Goal: Task Accomplishment & Management: Complete application form

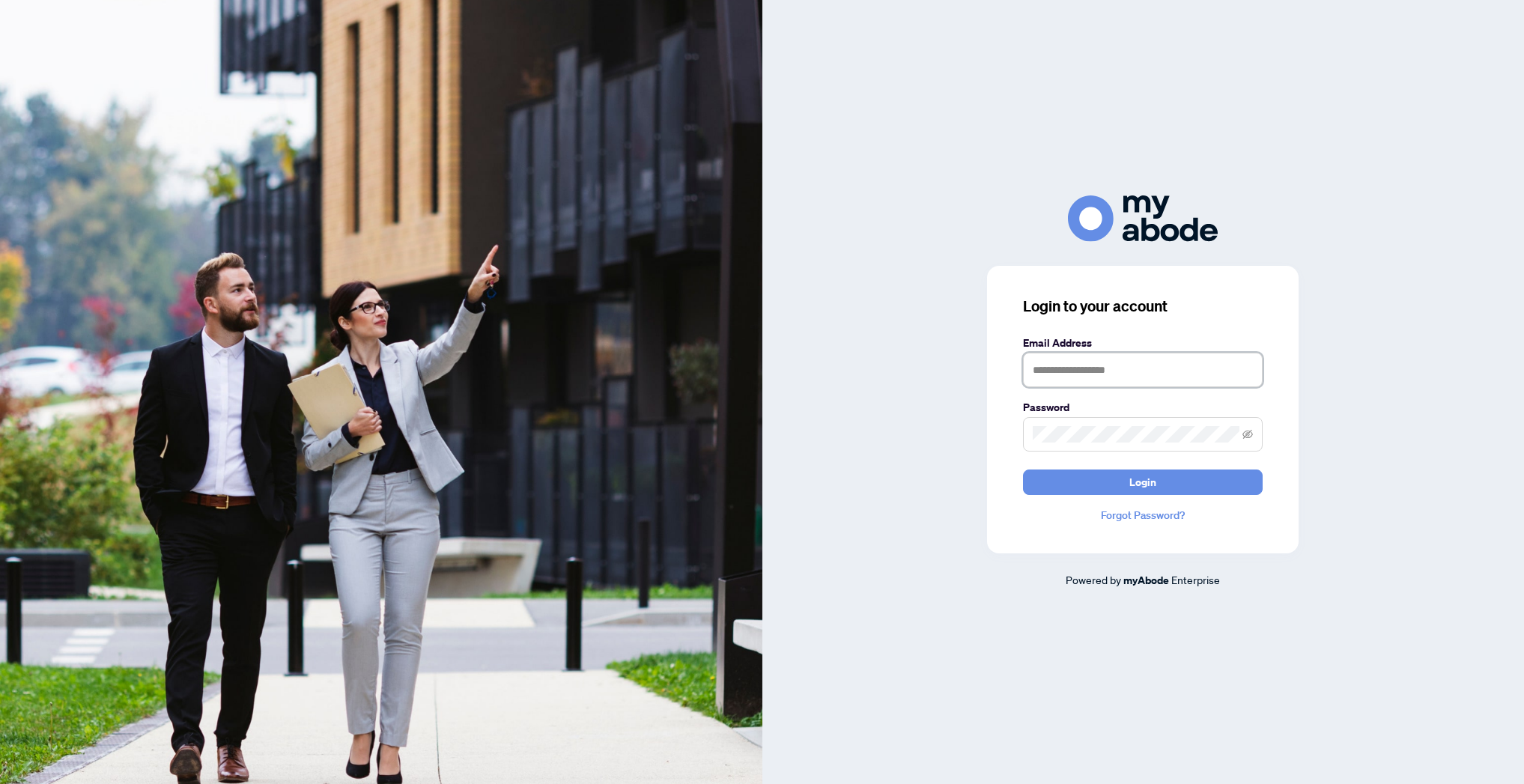
type input "**********"
click at [1143, 481] on button "Login" at bounding box center [1143, 482] width 240 height 26
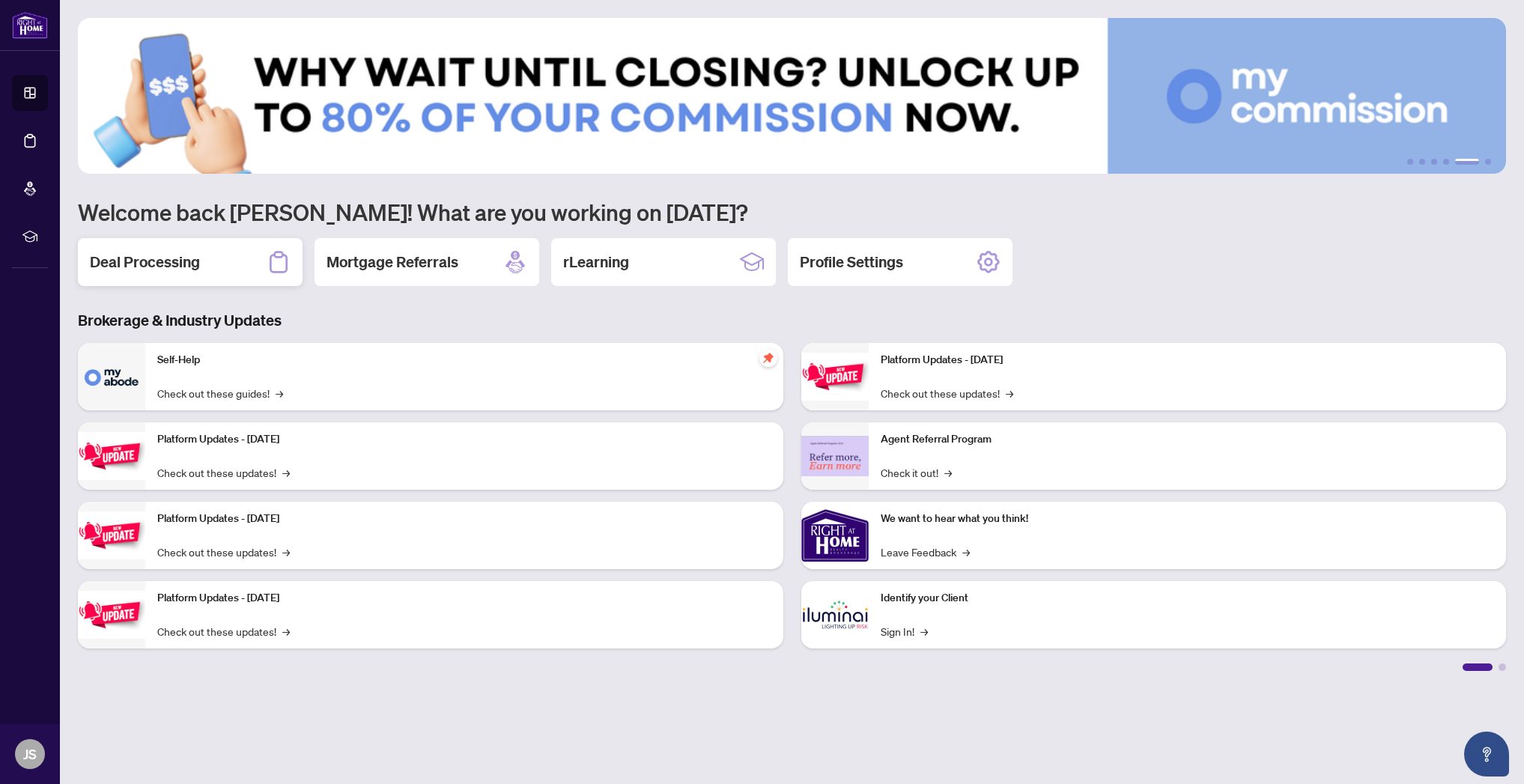
click at [162, 263] on h2 "Deal Processing" at bounding box center [145, 262] width 110 height 21
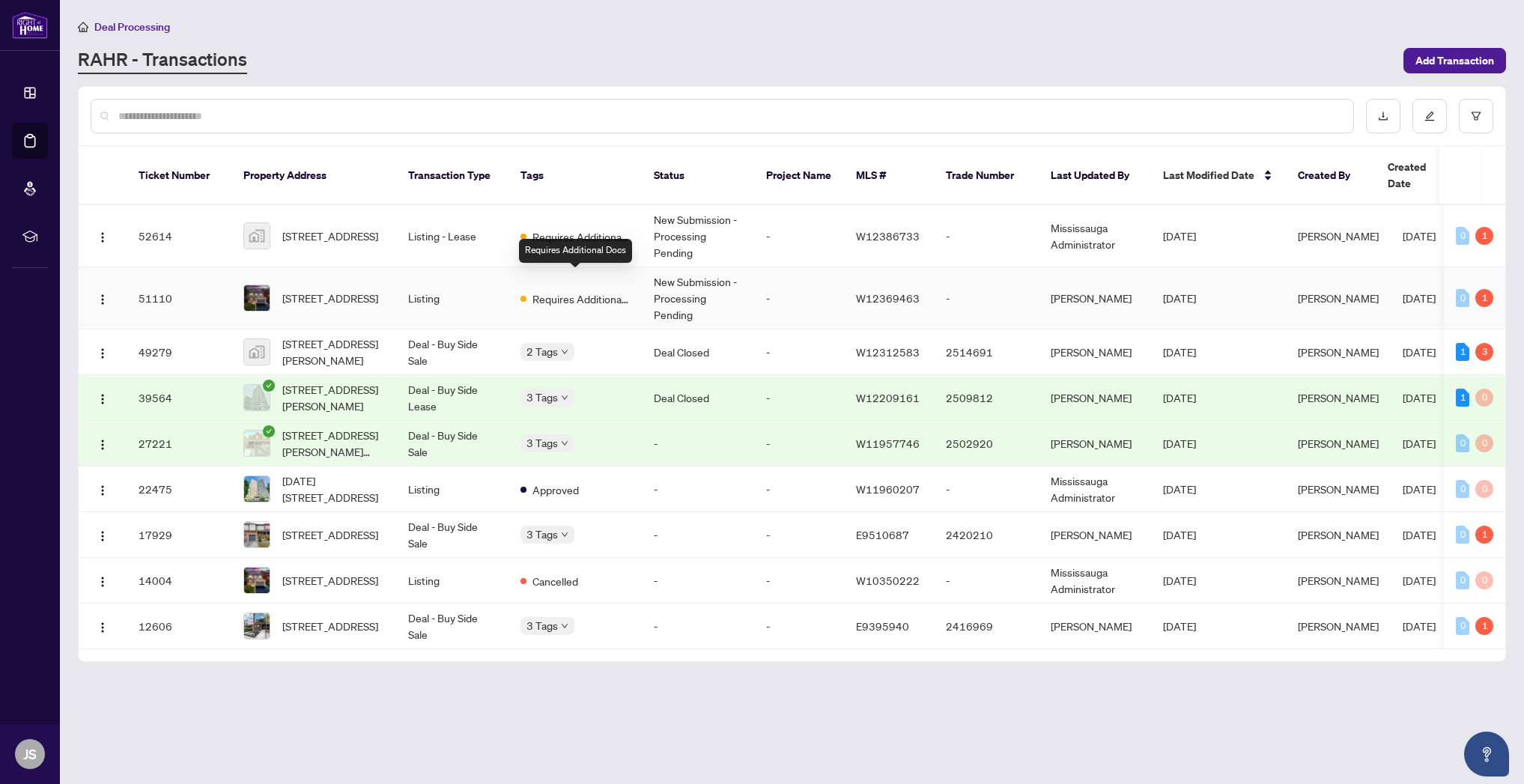
click at [619, 291] on span "Requires Additional Docs" at bounding box center [581, 298] width 98 height 16
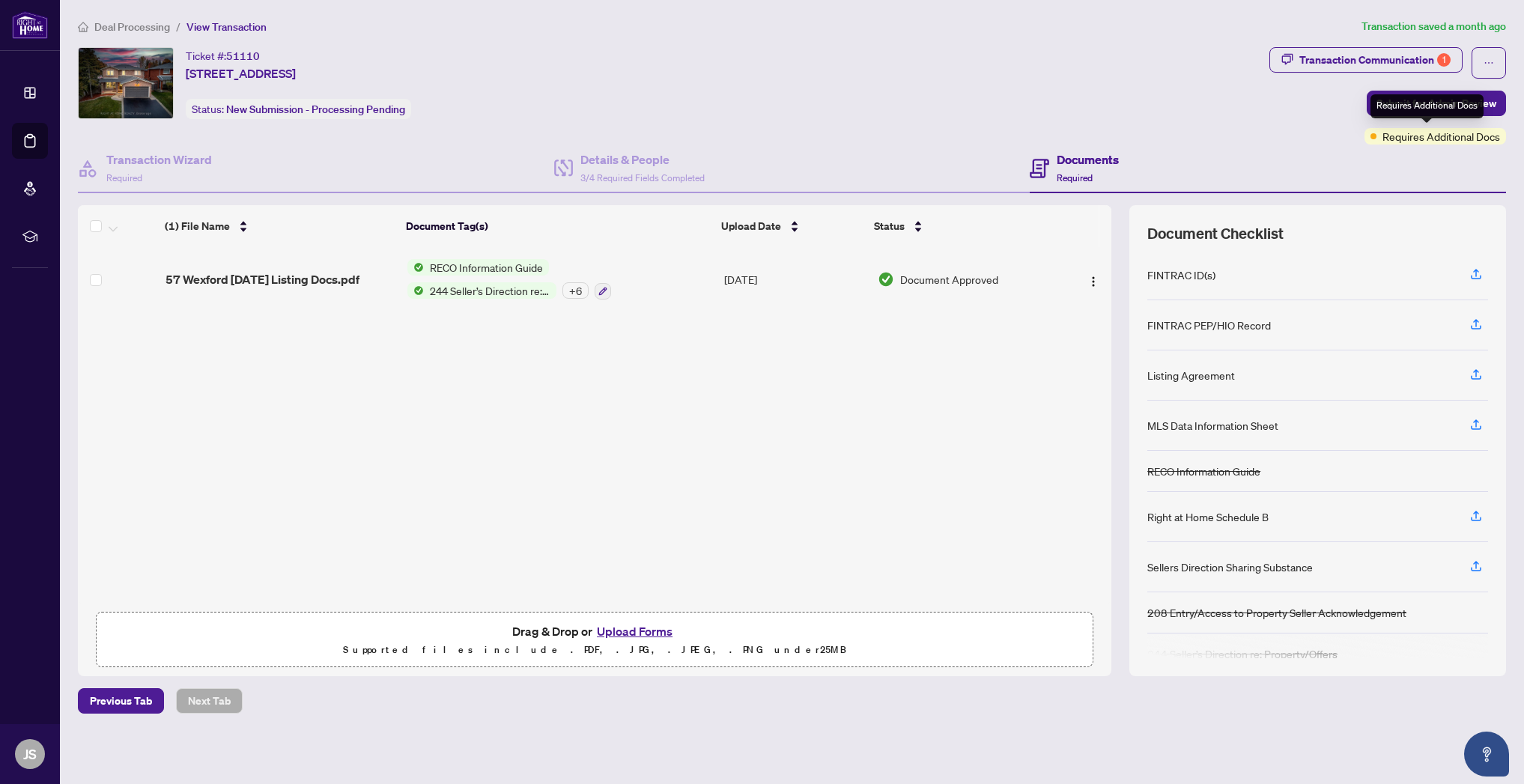
click at [1426, 145] on div "Documents Required" at bounding box center [1268, 168] width 476 height 48
click at [1425, 139] on span "Requires Additional Docs" at bounding box center [1442, 136] width 117 height 16
click at [1396, 64] on div "Transaction Communication 1" at bounding box center [1375, 60] width 151 height 24
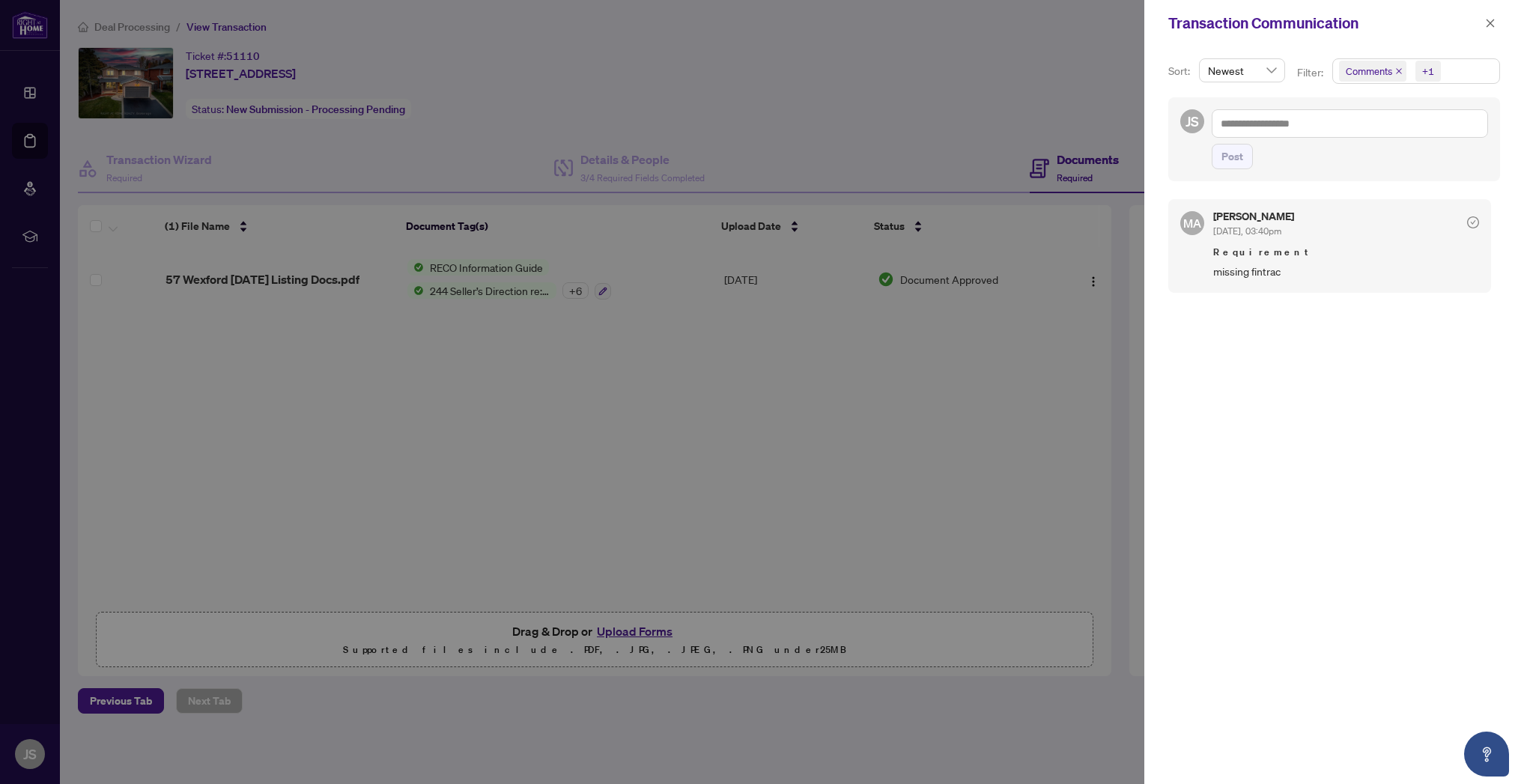
click at [1021, 110] on div at bounding box center [762, 392] width 1524 height 784
click at [1487, 28] on icon "close" at bounding box center [1491, 23] width 10 height 10
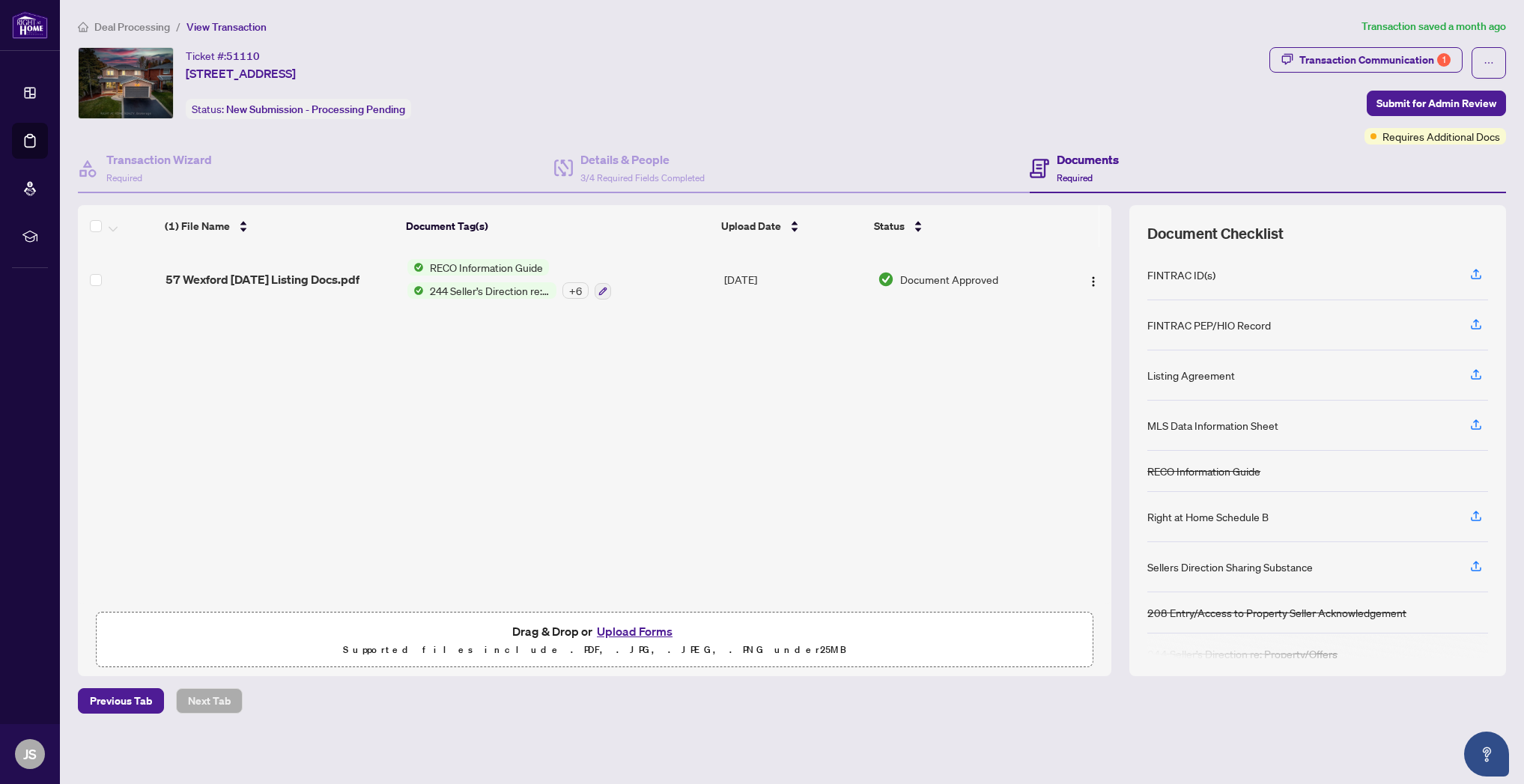
click at [139, 31] on span "Deal Processing" at bounding box center [132, 27] width 76 height 14
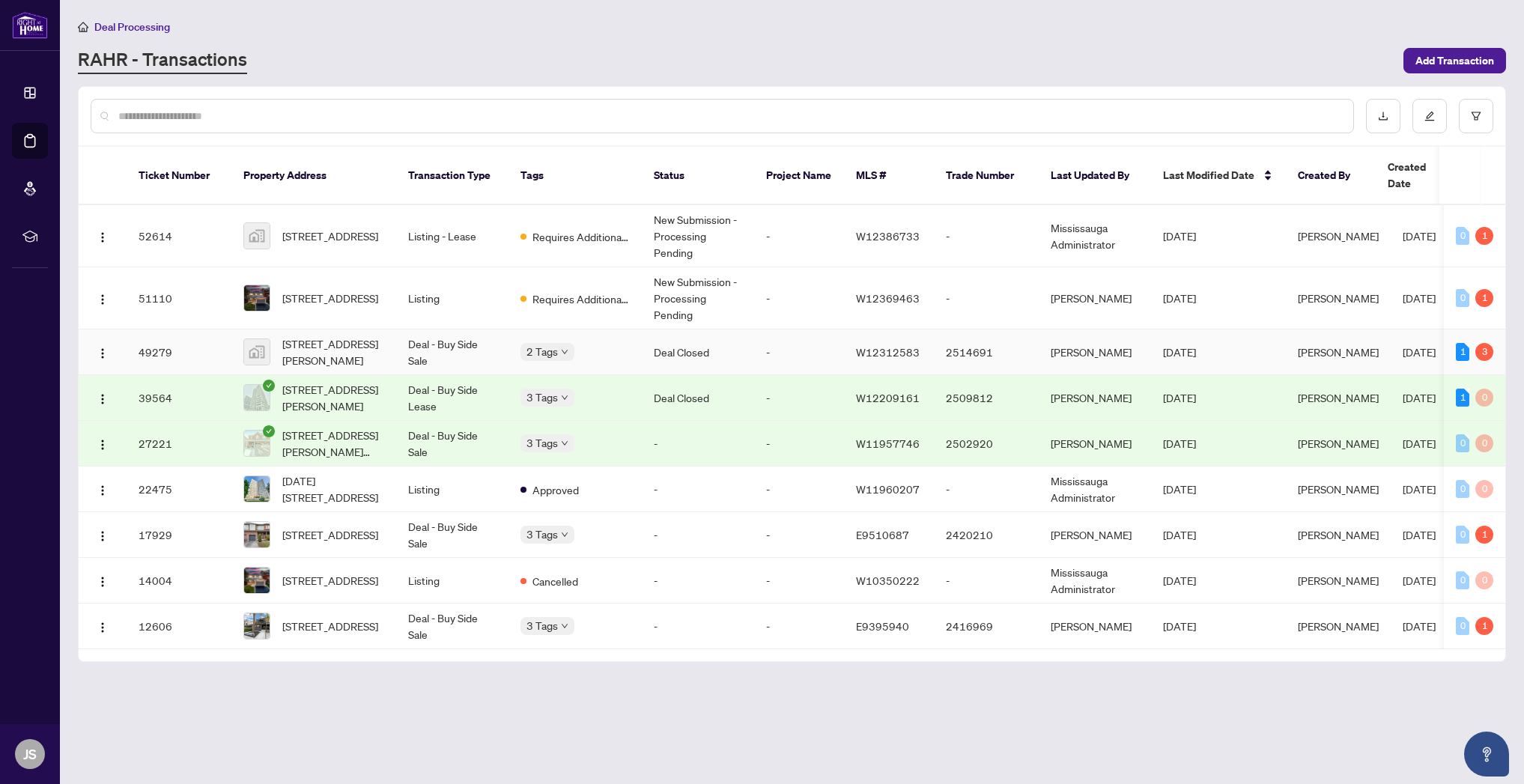
click at [719, 334] on td "Deal Closed" at bounding box center [698, 353] width 112 height 46
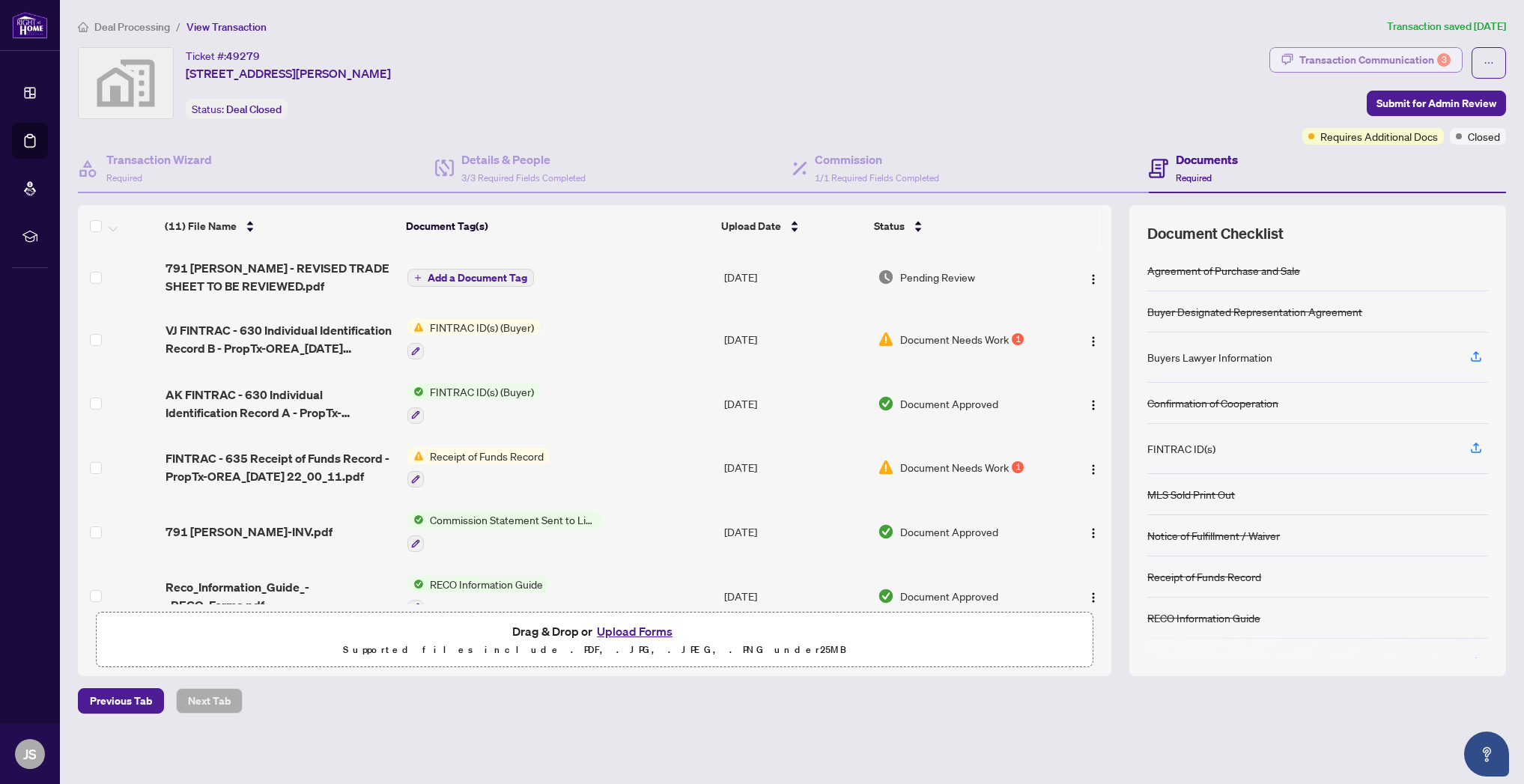
click at [1368, 60] on div "Transaction Communication 3" at bounding box center [1375, 60] width 151 height 24
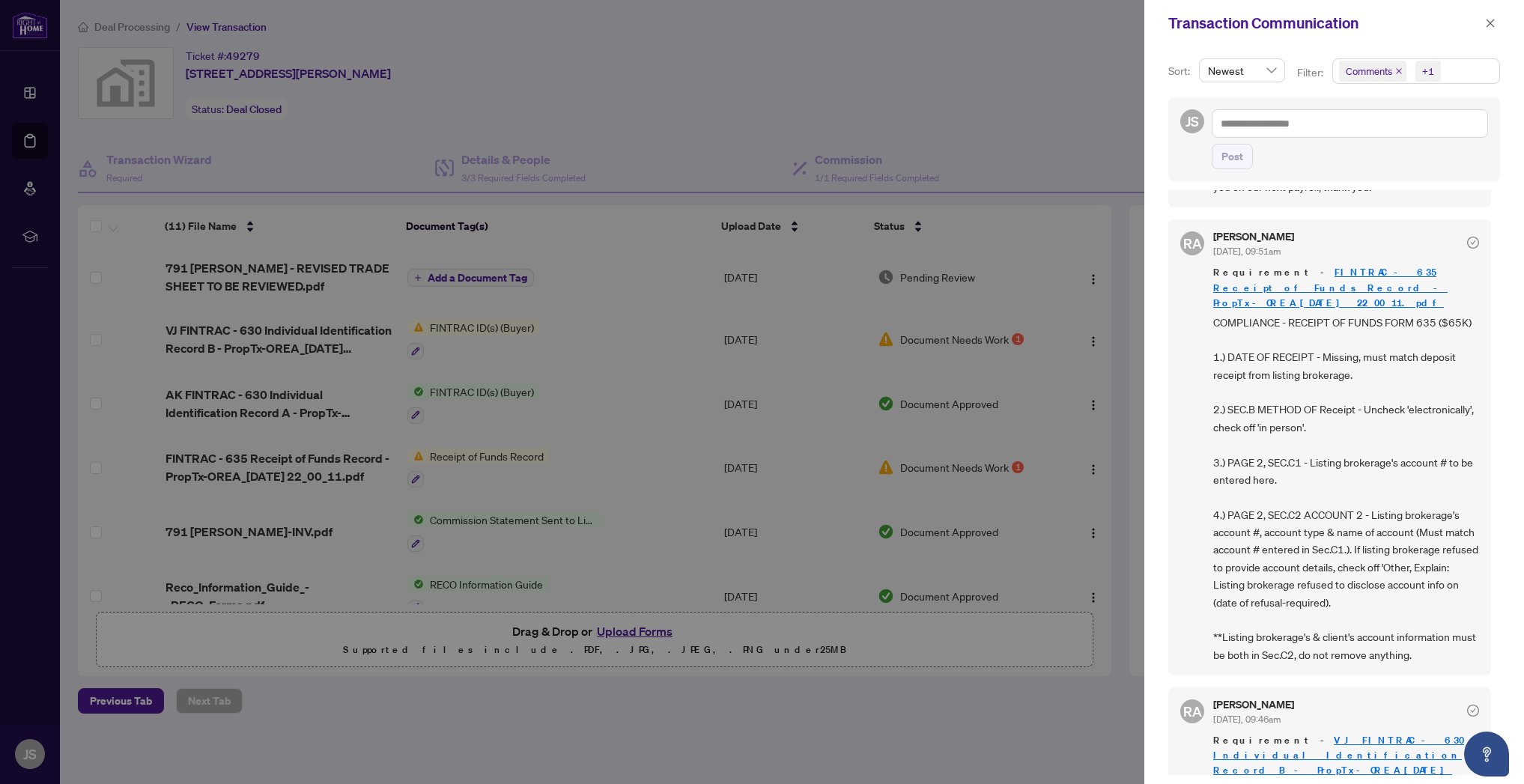
scroll to position [0, 1]
click at [742, 705] on div at bounding box center [762, 392] width 1524 height 784
click at [1492, 24] on icon "close" at bounding box center [1491, 23] width 9 height 9
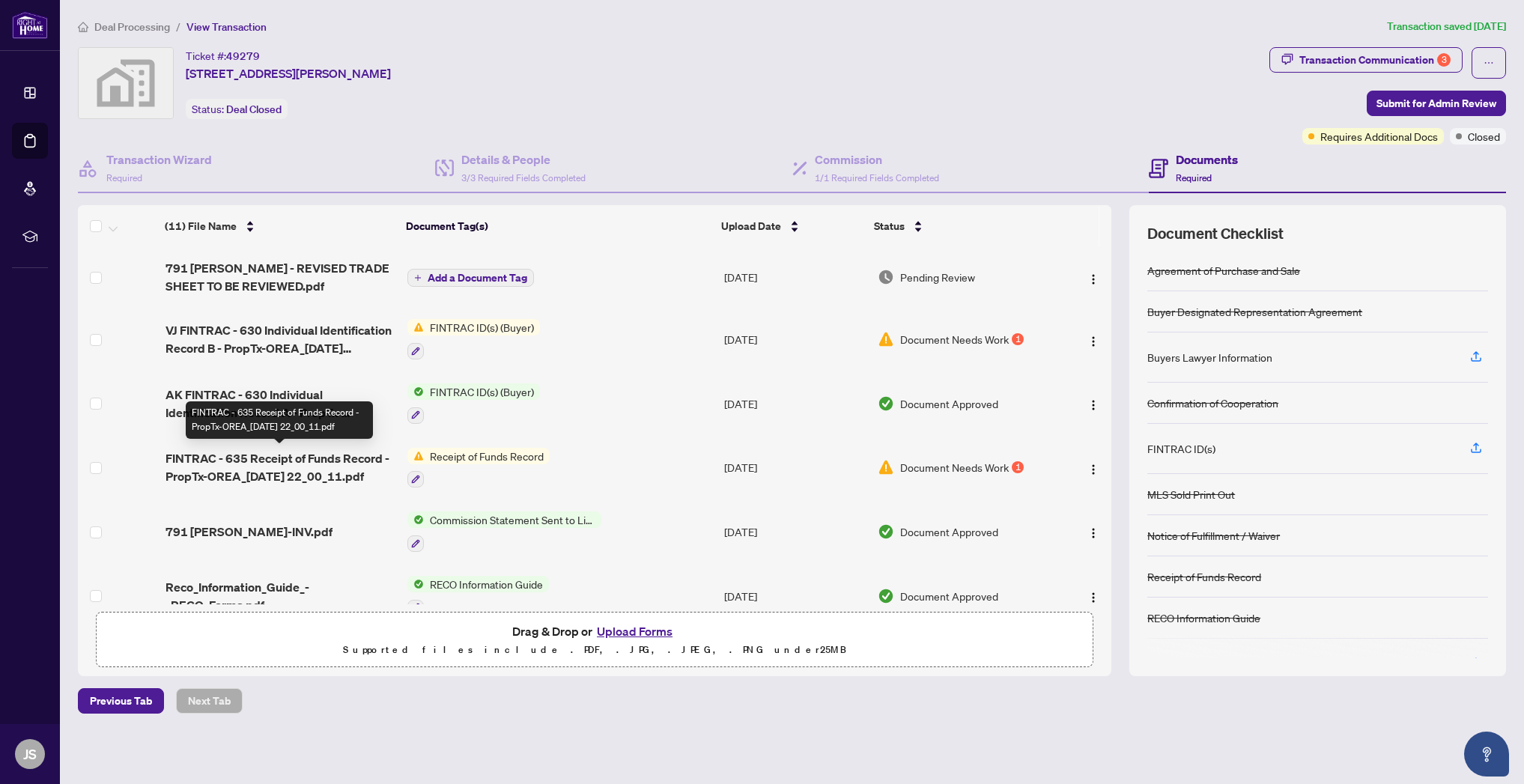
scroll to position [0, 0]
click at [1089, 468] on img "button" at bounding box center [1094, 469] width 12 height 12
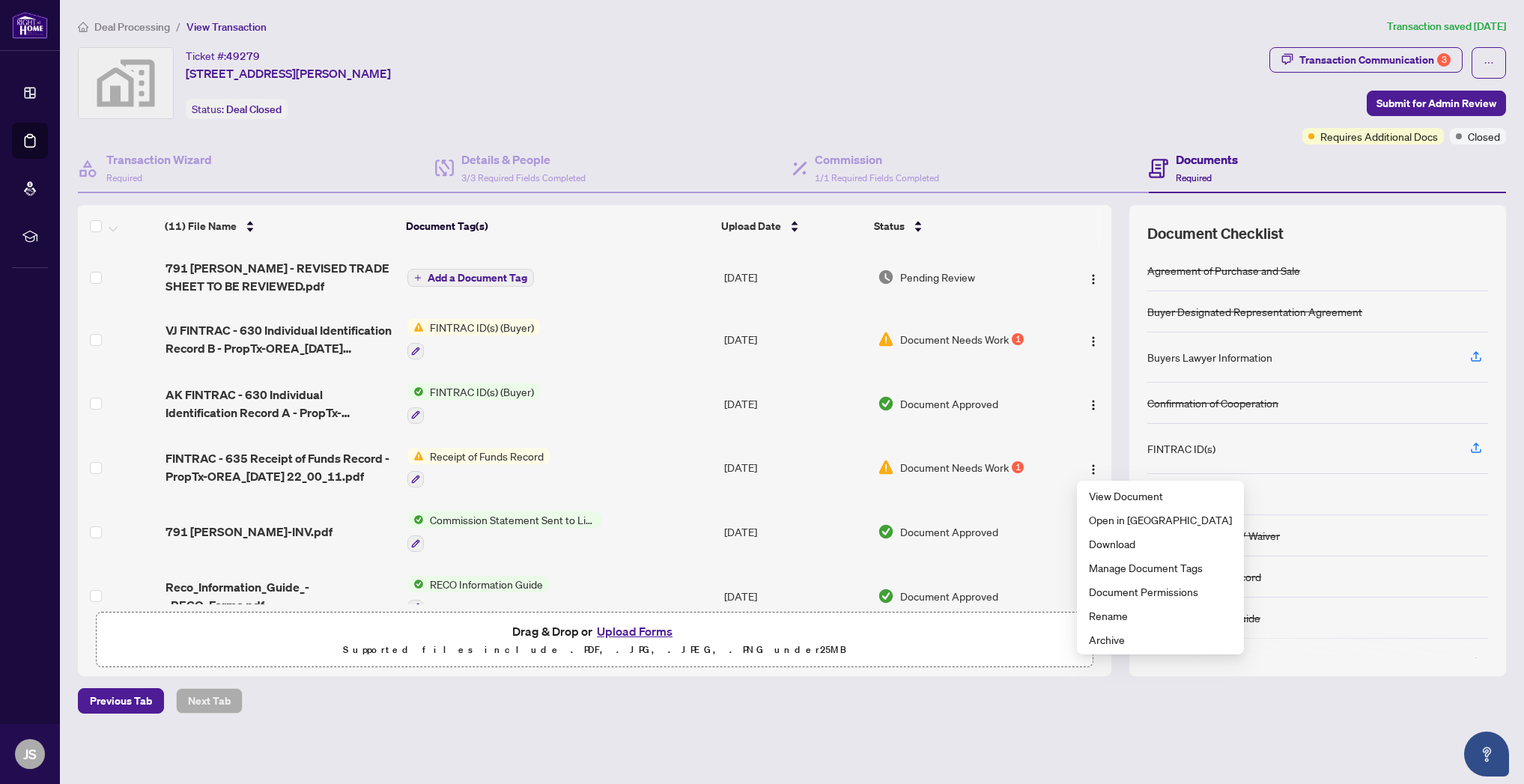
click at [1016, 469] on div "1" at bounding box center [1018, 468] width 12 height 12
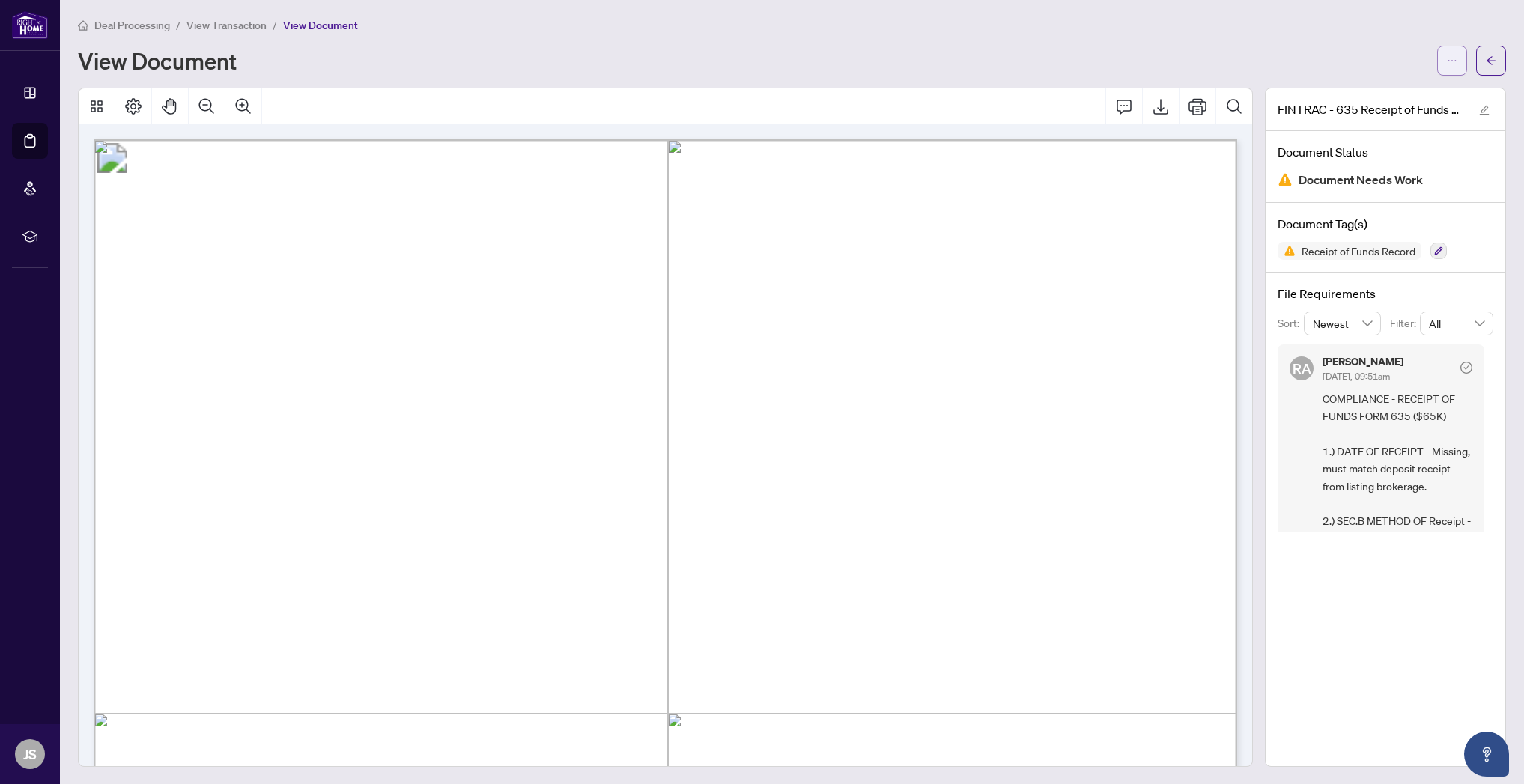
click at [1449, 60] on icon "ellipsis" at bounding box center [1453, 60] width 9 height 2
click at [1487, 58] on icon "arrow-left" at bounding box center [1491, 60] width 10 height 10
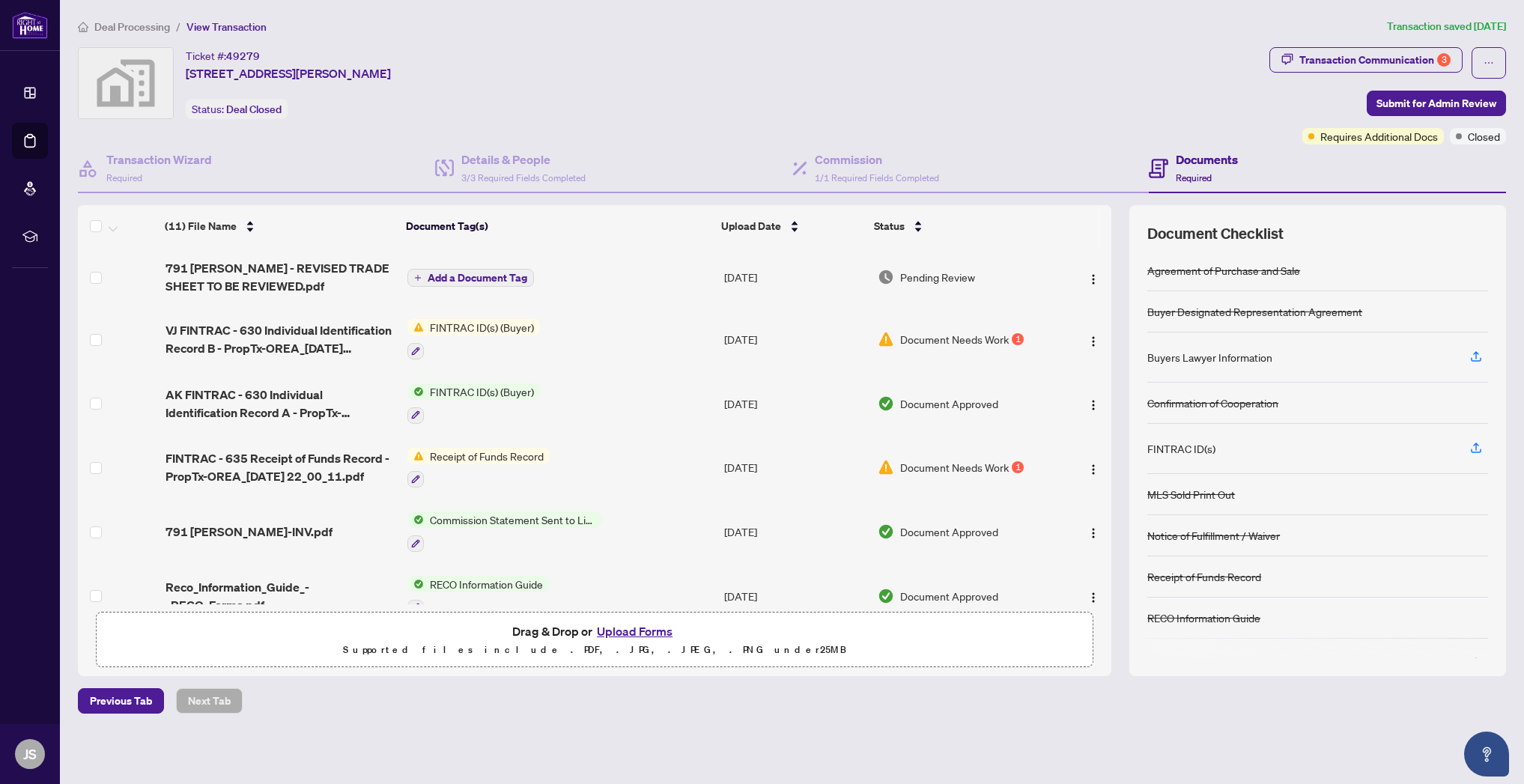
click at [634, 633] on button "Upload Forms" at bounding box center [635, 631] width 85 height 20
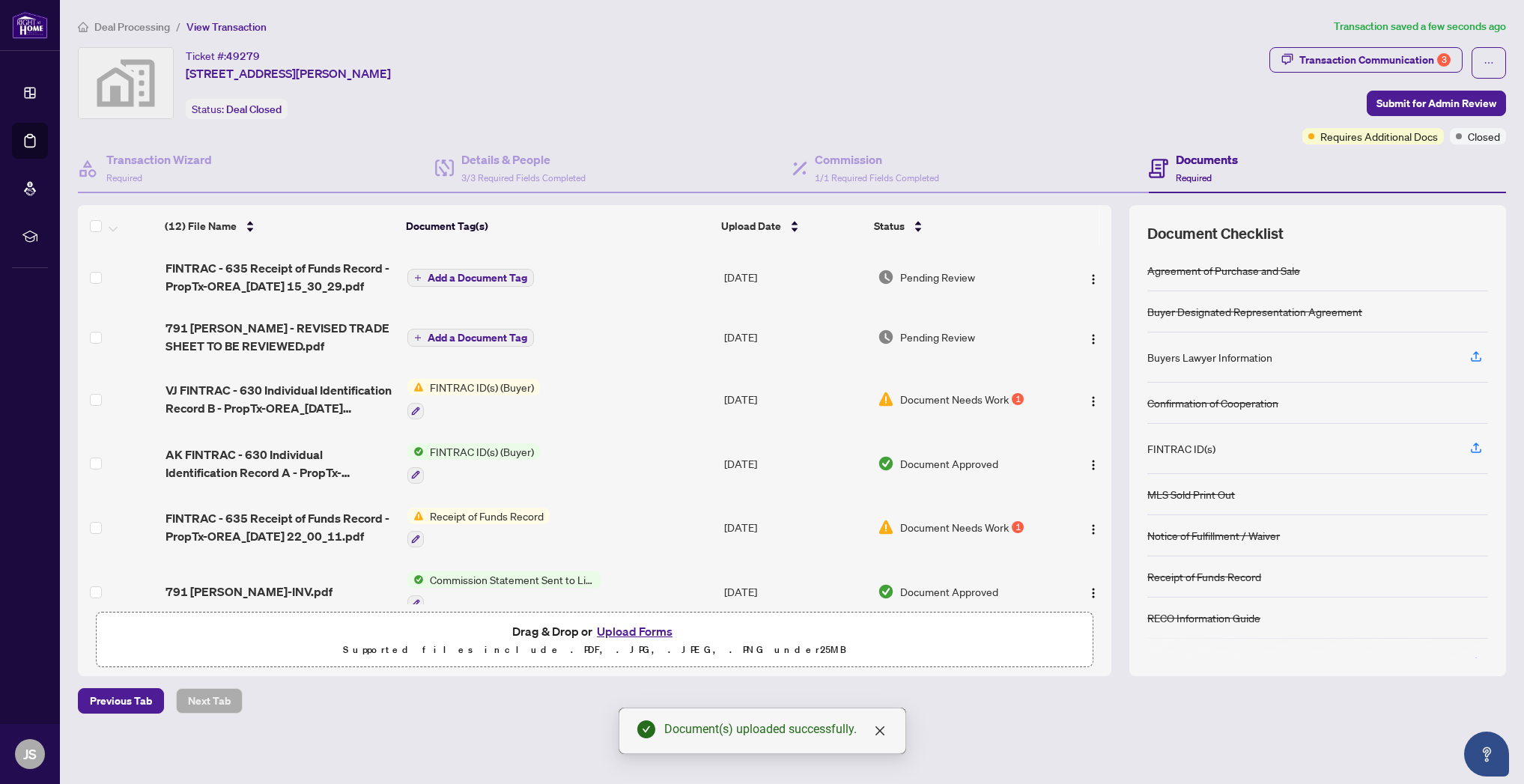
click at [482, 278] on span "Add a Document Tag" at bounding box center [477, 278] width 100 height 10
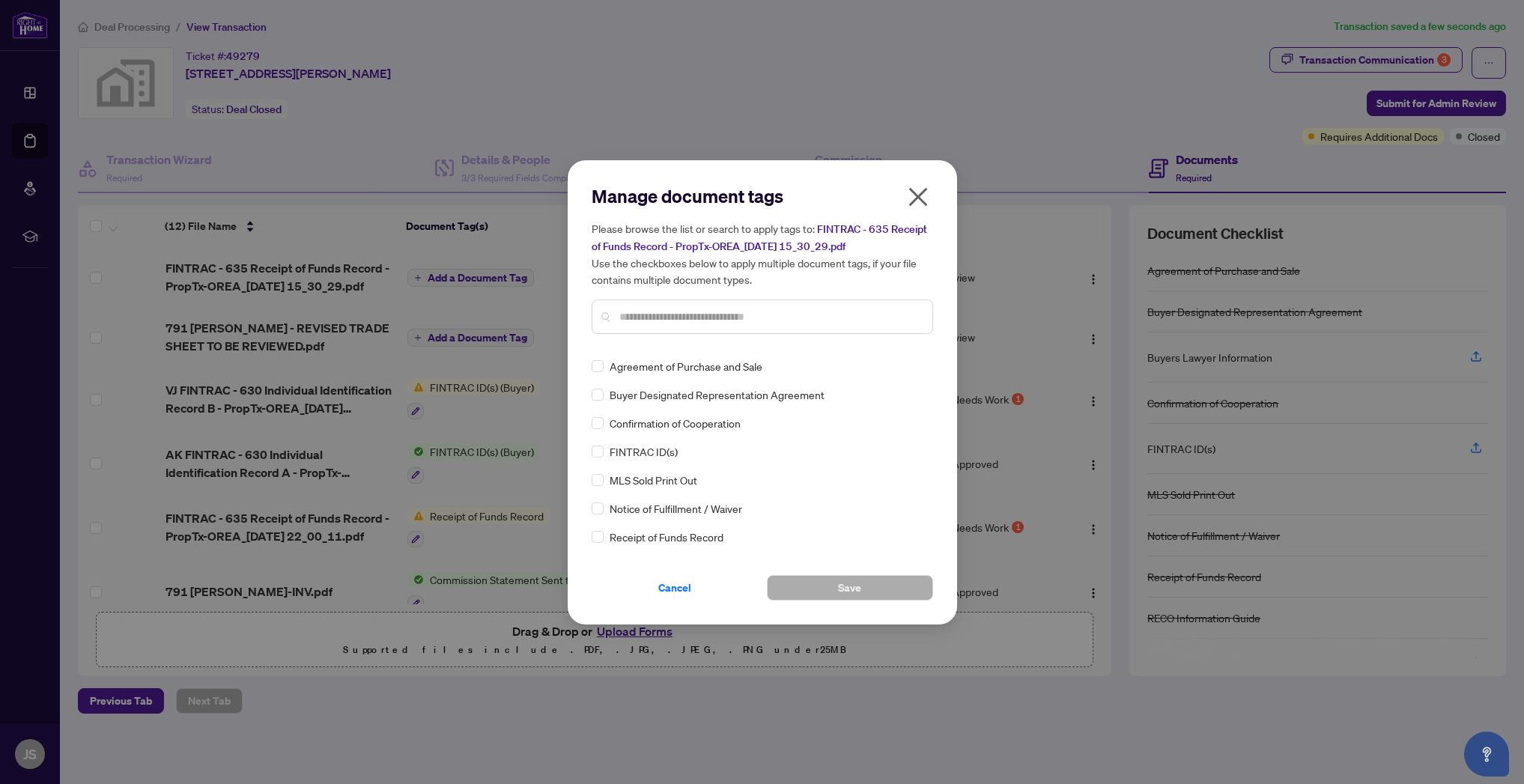
click at [703, 314] on input "text" at bounding box center [770, 316] width 301 height 16
click at [840, 594] on span "Save" at bounding box center [850, 588] width 23 height 24
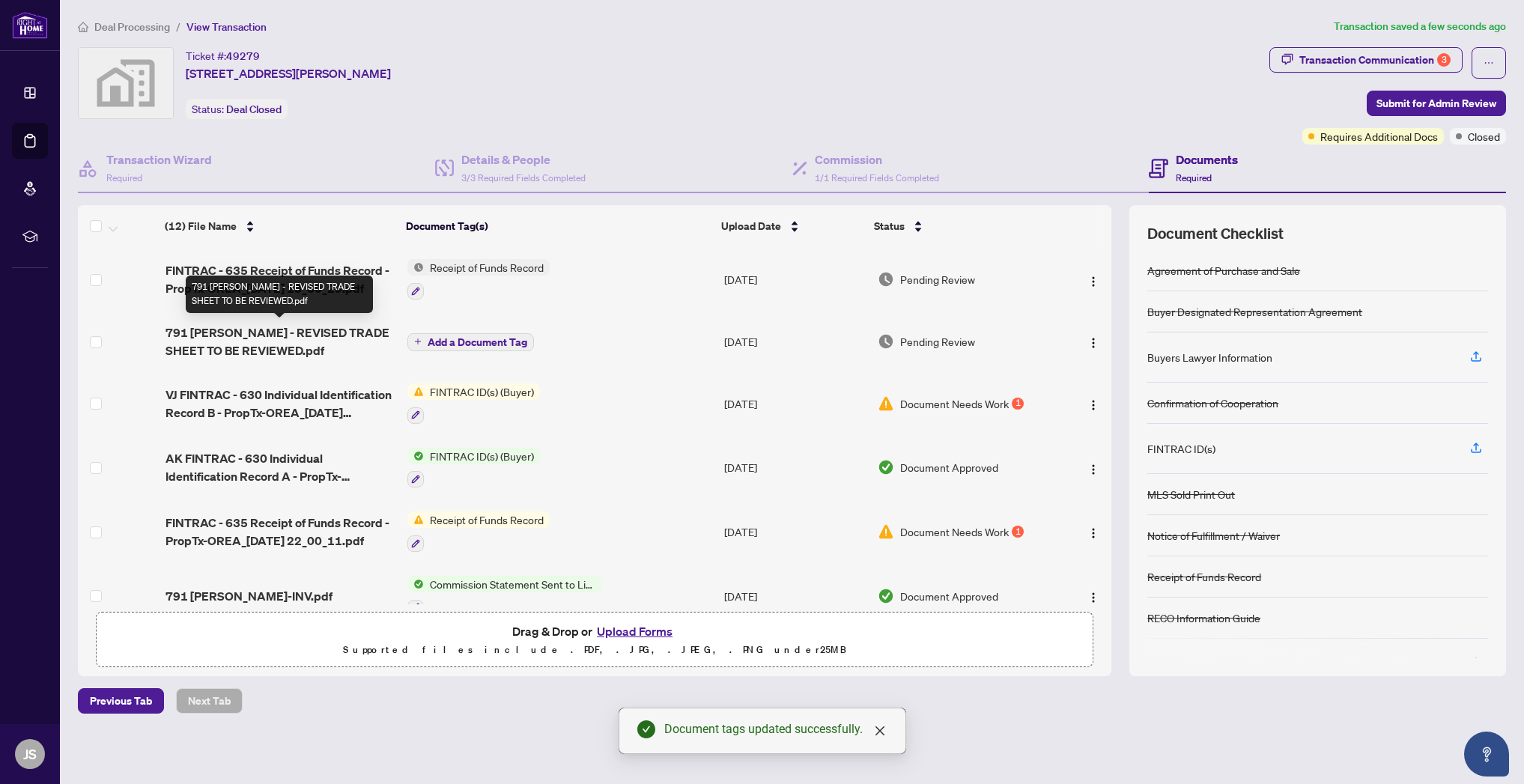
click at [242, 330] on span "791 [PERSON_NAME] - REVISED TRADE SHEET TO BE REVIEWED.pdf" at bounding box center [281, 341] width 230 height 36
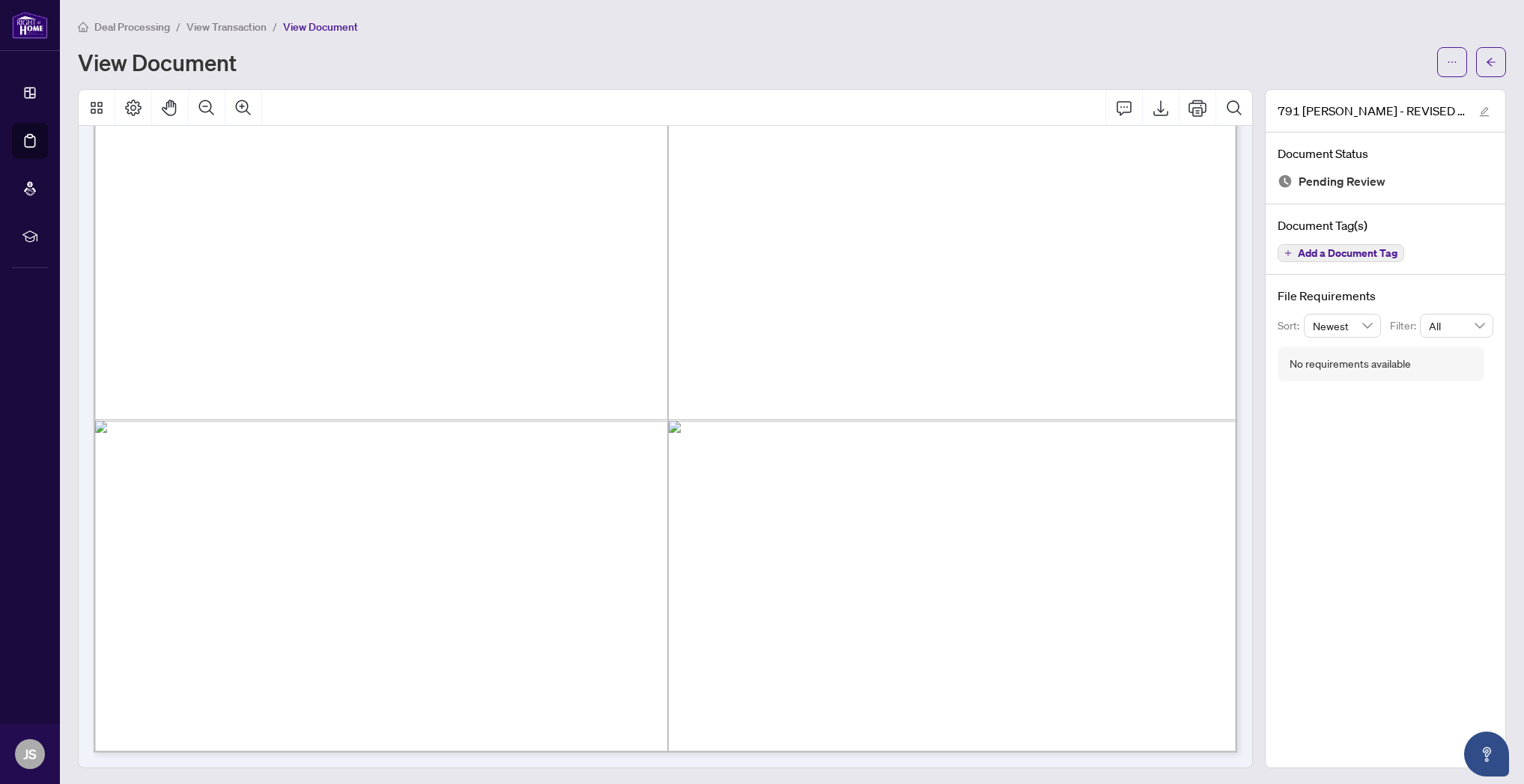
scroll to position [868, 0]
click at [1456, 66] on icon "ellipsis" at bounding box center [1453, 62] width 10 height 10
click at [1367, 93] on span "Download" at bounding box center [1398, 94] width 114 height 16
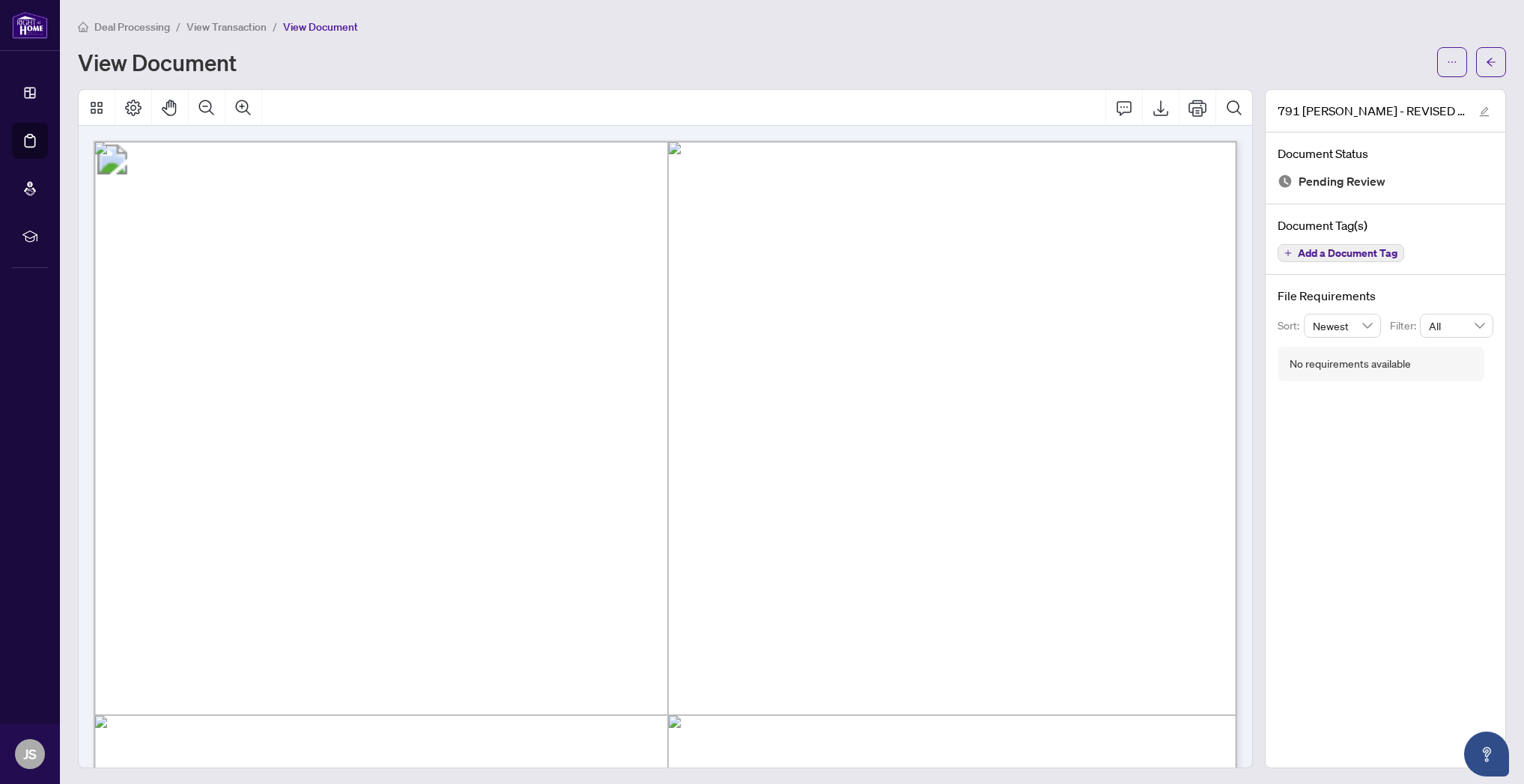
scroll to position [0, 0]
click at [147, 25] on span "Deal Processing" at bounding box center [132, 27] width 76 height 14
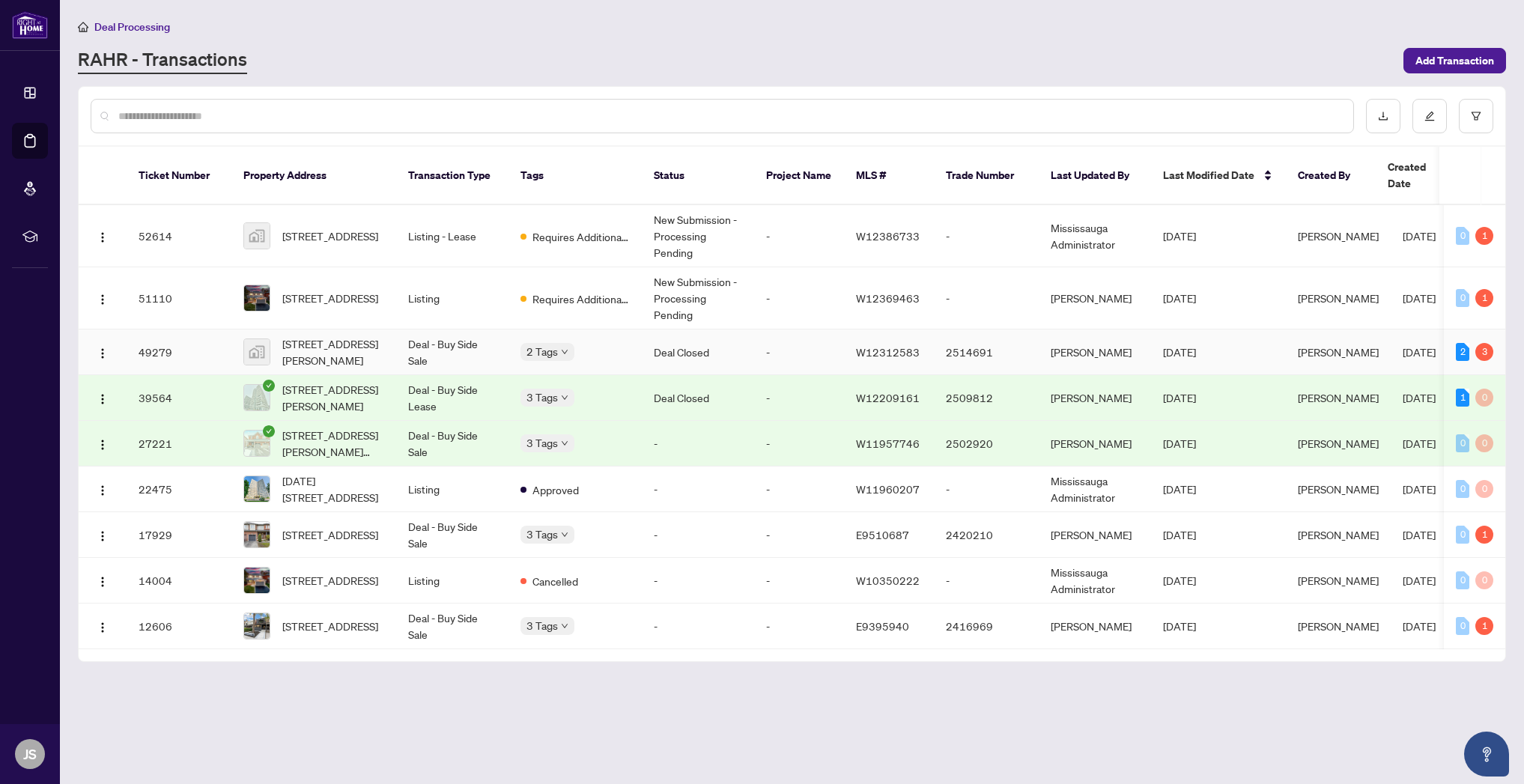
click at [673, 330] on td "Deal Closed" at bounding box center [698, 353] width 112 height 46
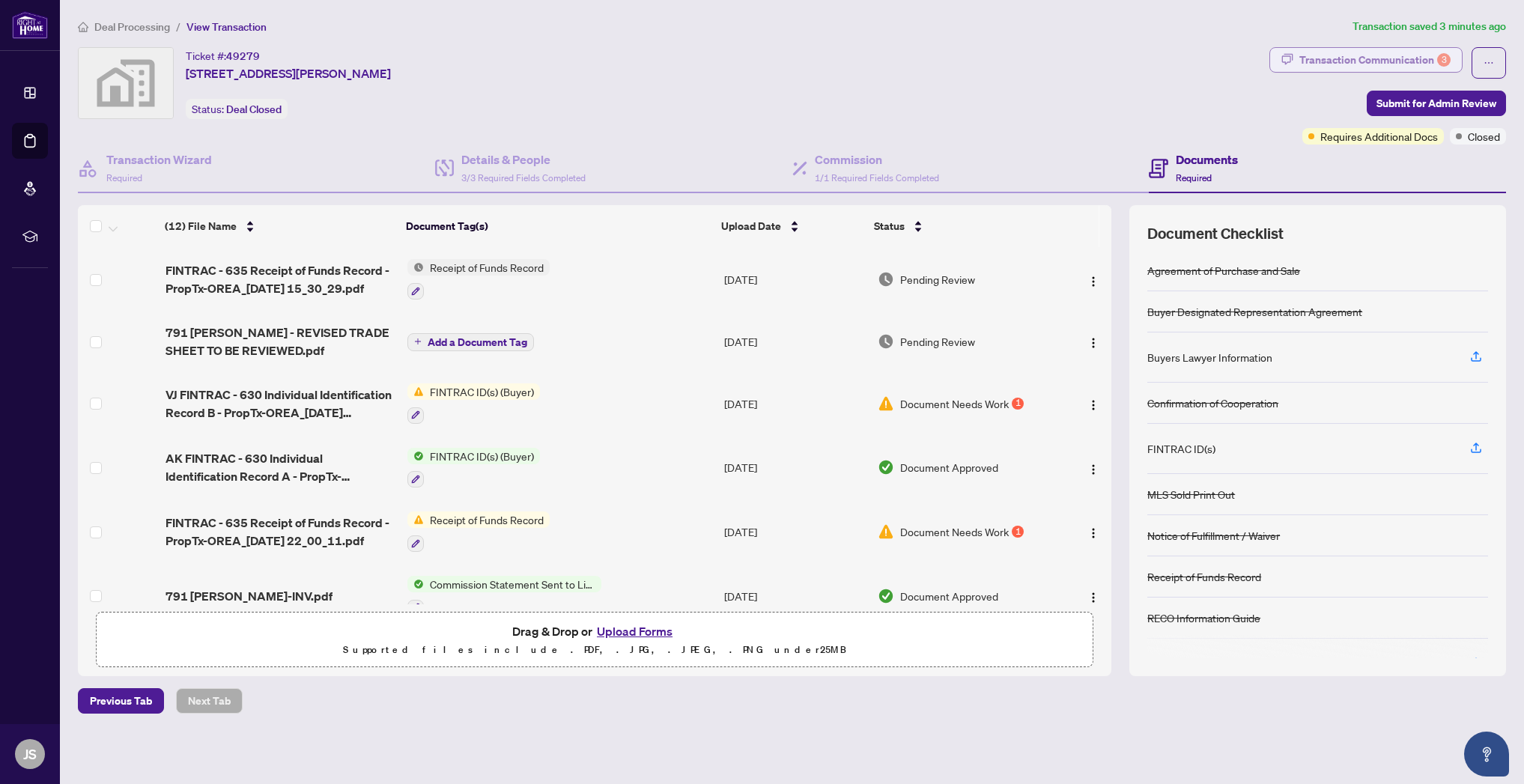
click at [1394, 60] on div "Transaction Communication 3" at bounding box center [1375, 60] width 151 height 24
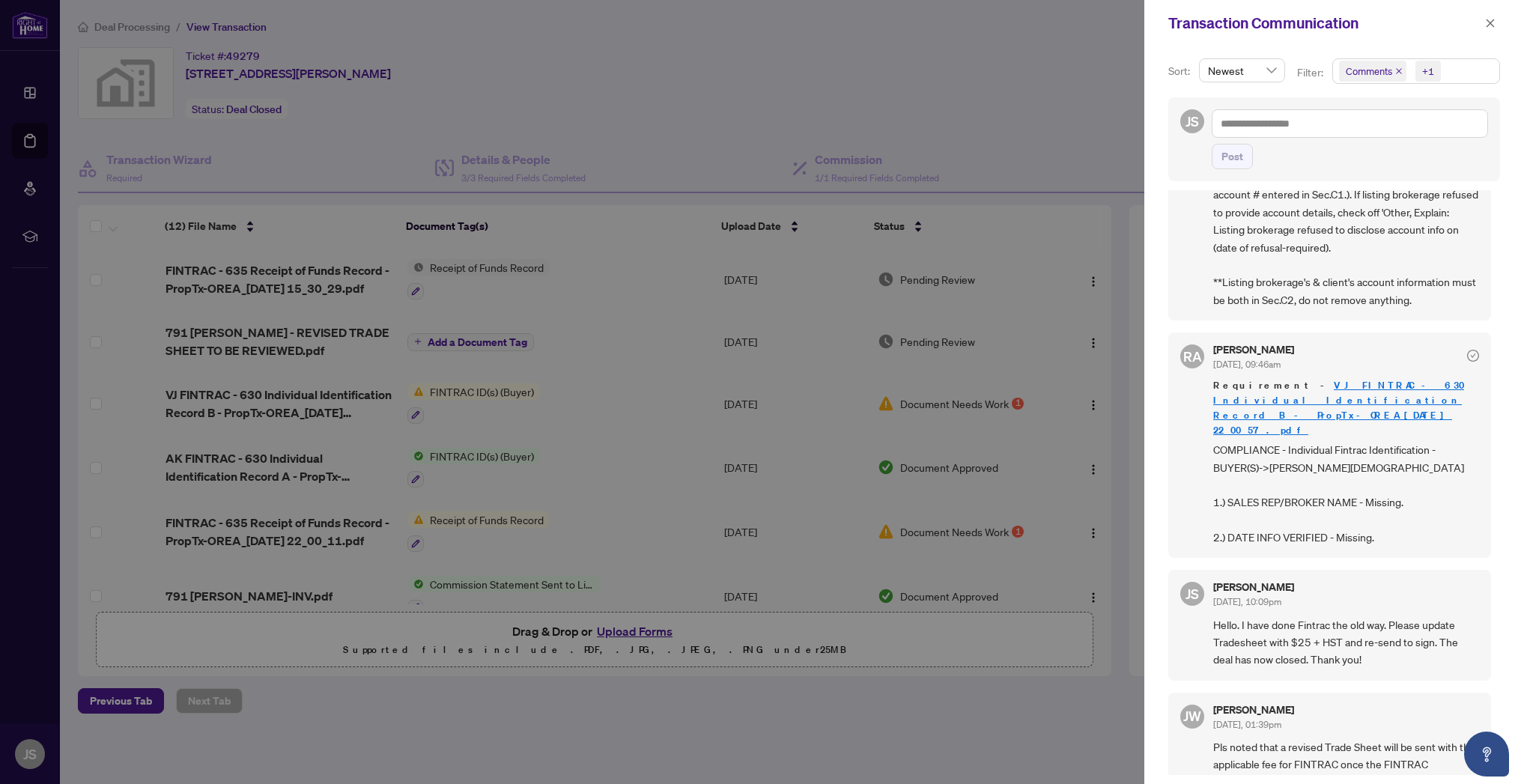
click at [1161, 470] on div "Sort: Newest Filter: Comments +1 JS Post [PERSON_NAME] [DATE], 11:44am Hi [PERS…" at bounding box center [1334, 416] width 380 height 738
click at [1174, 463] on div "[PERSON_NAME] [DATE], 09:46am Requirement - VJ FINTRAC - 630 Individual Identif…" at bounding box center [1330, 445] width 323 height 225
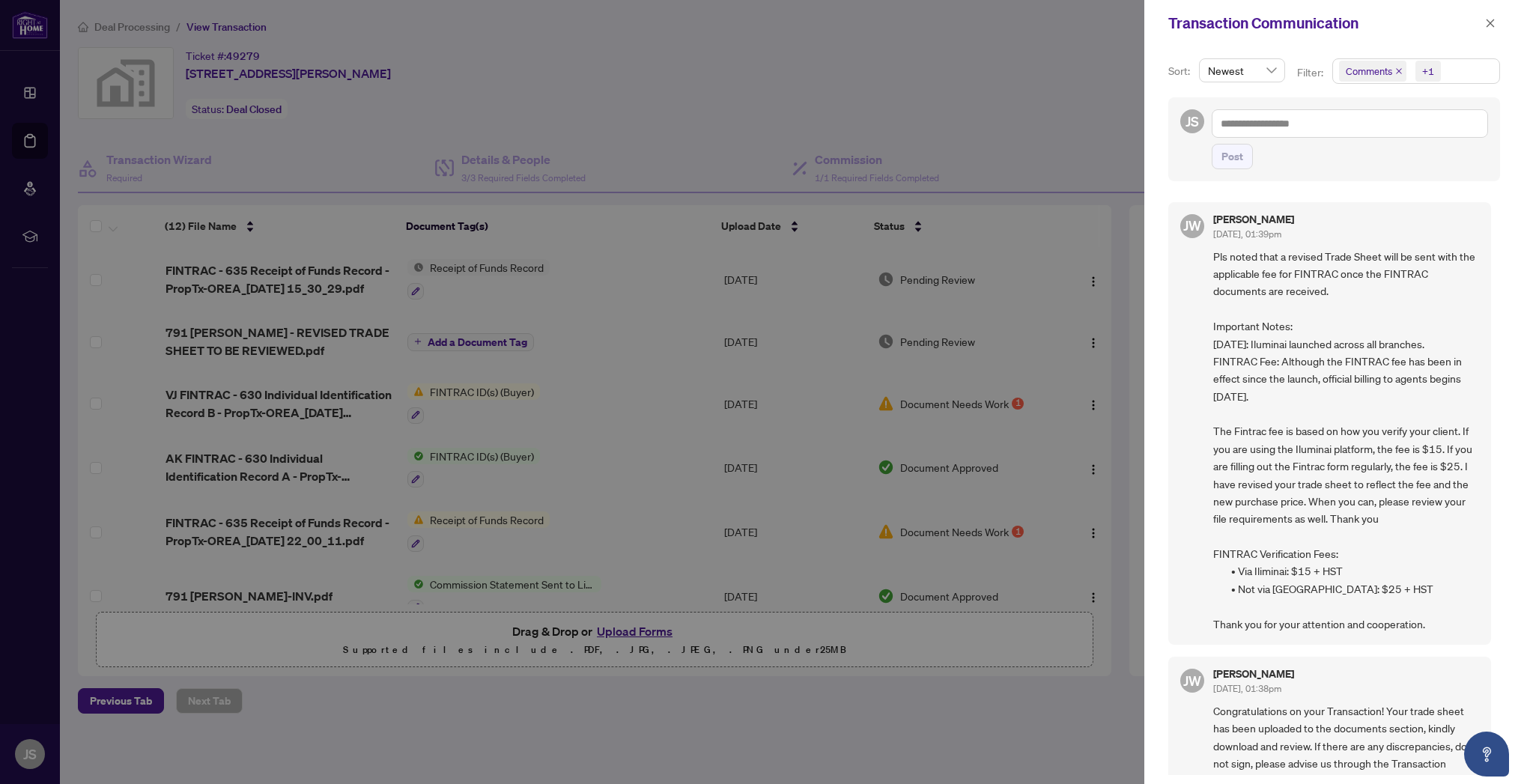
scroll to position [1071, 0]
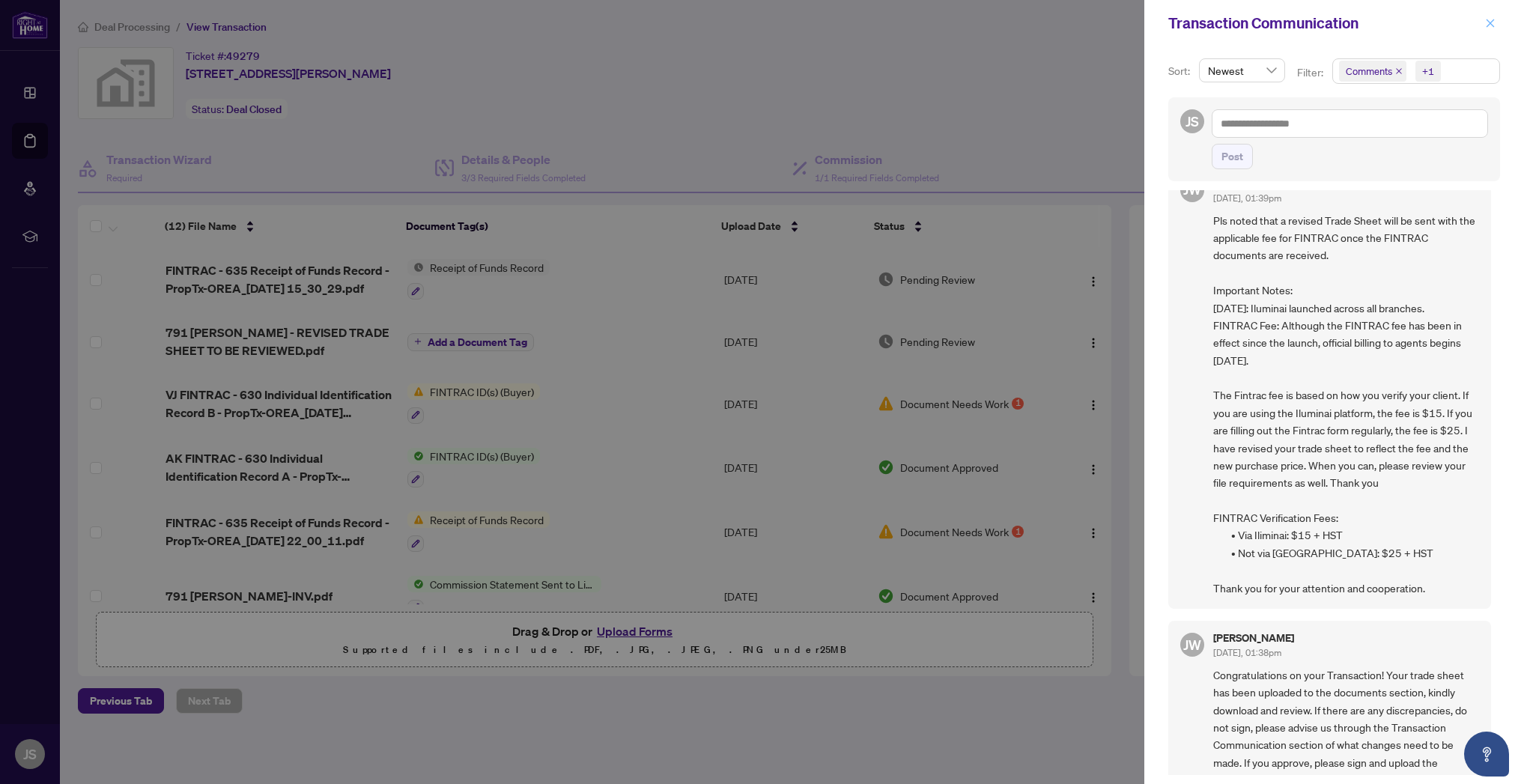
click at [1484, 23] on button "button" at bounding box center [1490, 23] width 20 height 18
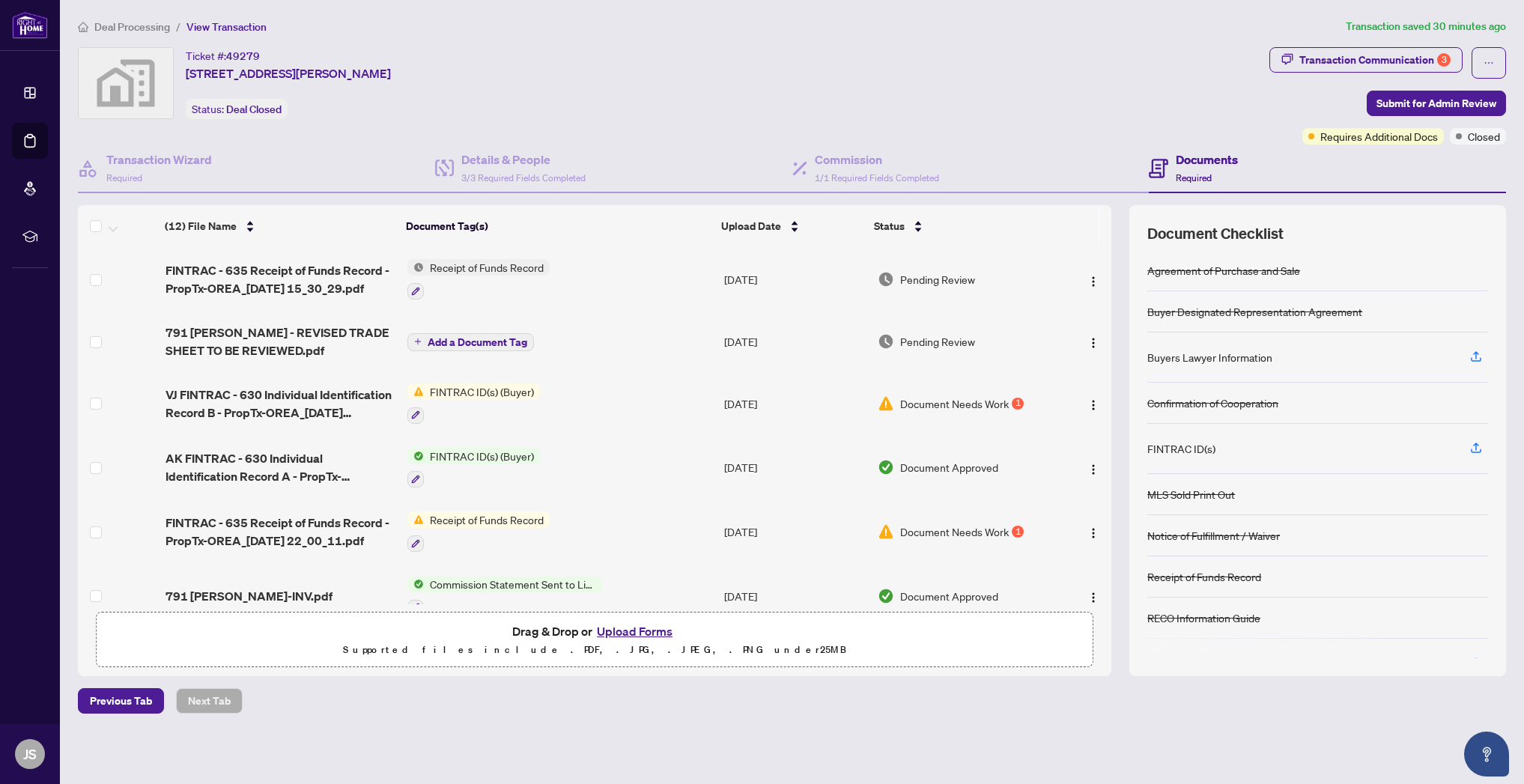
scroll to position [0, 0]
click at [970, 401] on span "Document Needs Work" at bounding box center [955, 403] width 109 height 16
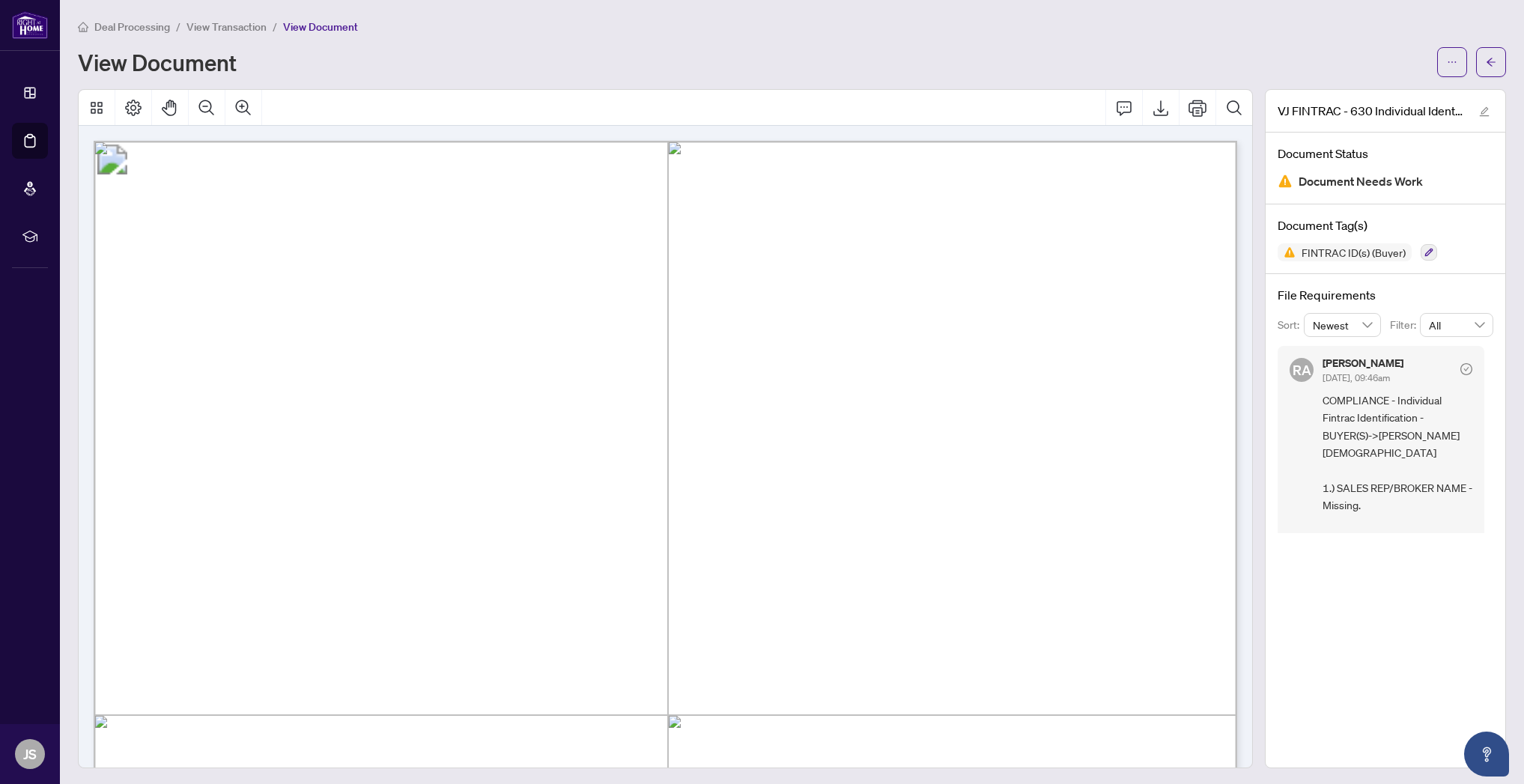
click at [233, 34] on li "View Transaction" at bounding box center [226, 26] width 80 height 17
click at [235, 26] on span "View Transaction" at bounding box center [226, 27] width 80 height 14
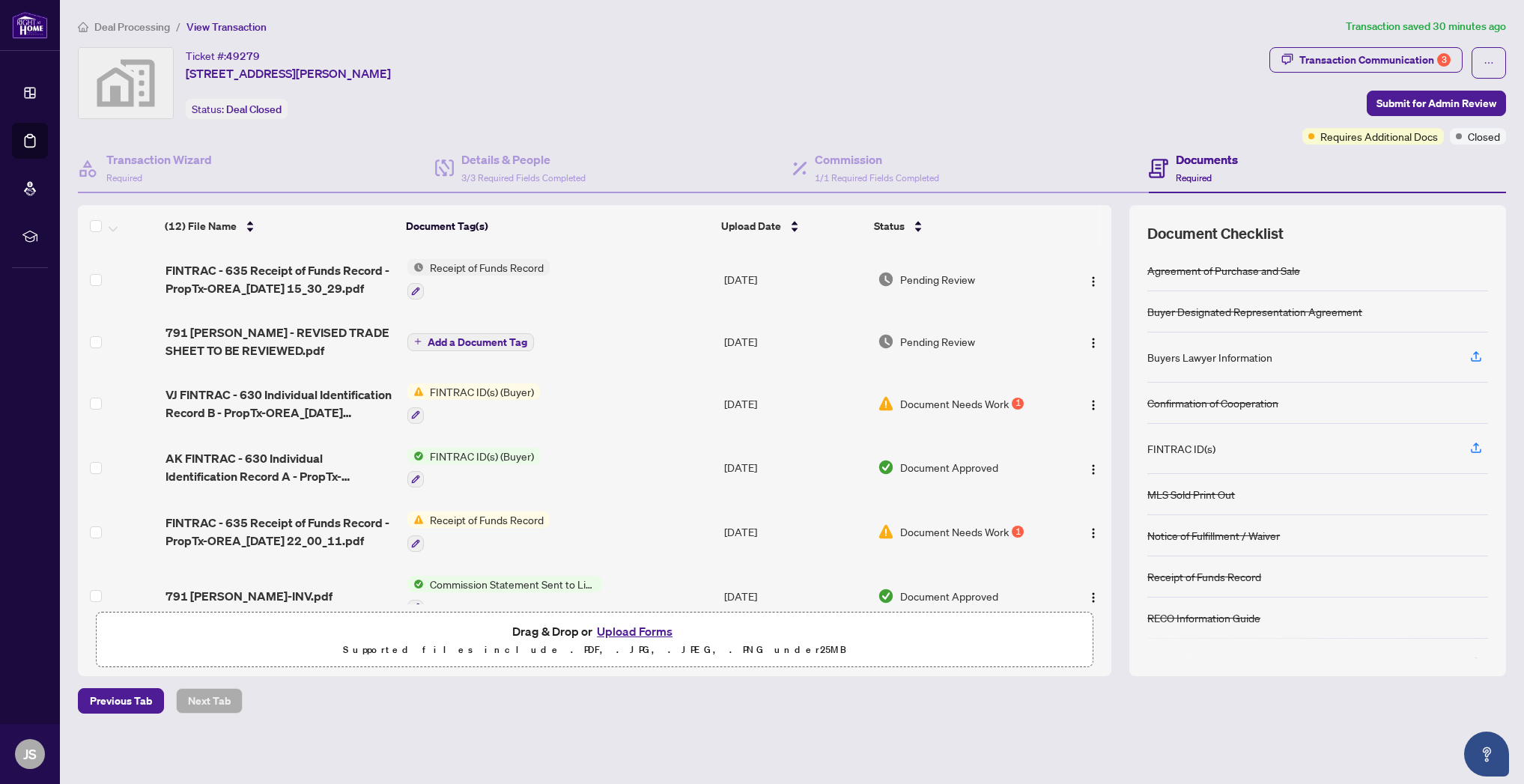
click at [644, 633] on button "Upload Forms" at bounding box center [635, 631] width 85 height 20
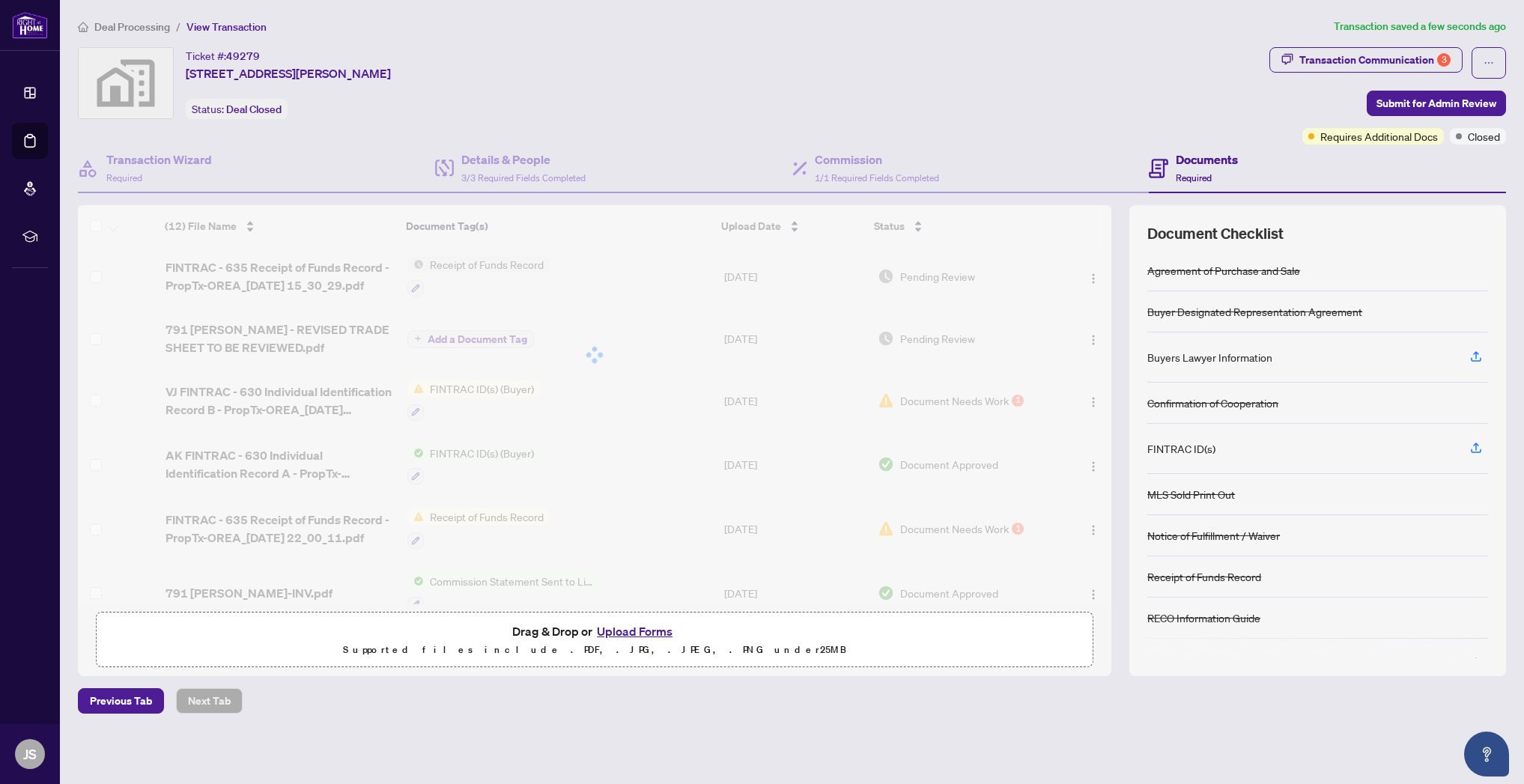
scroll to position [3, 0]
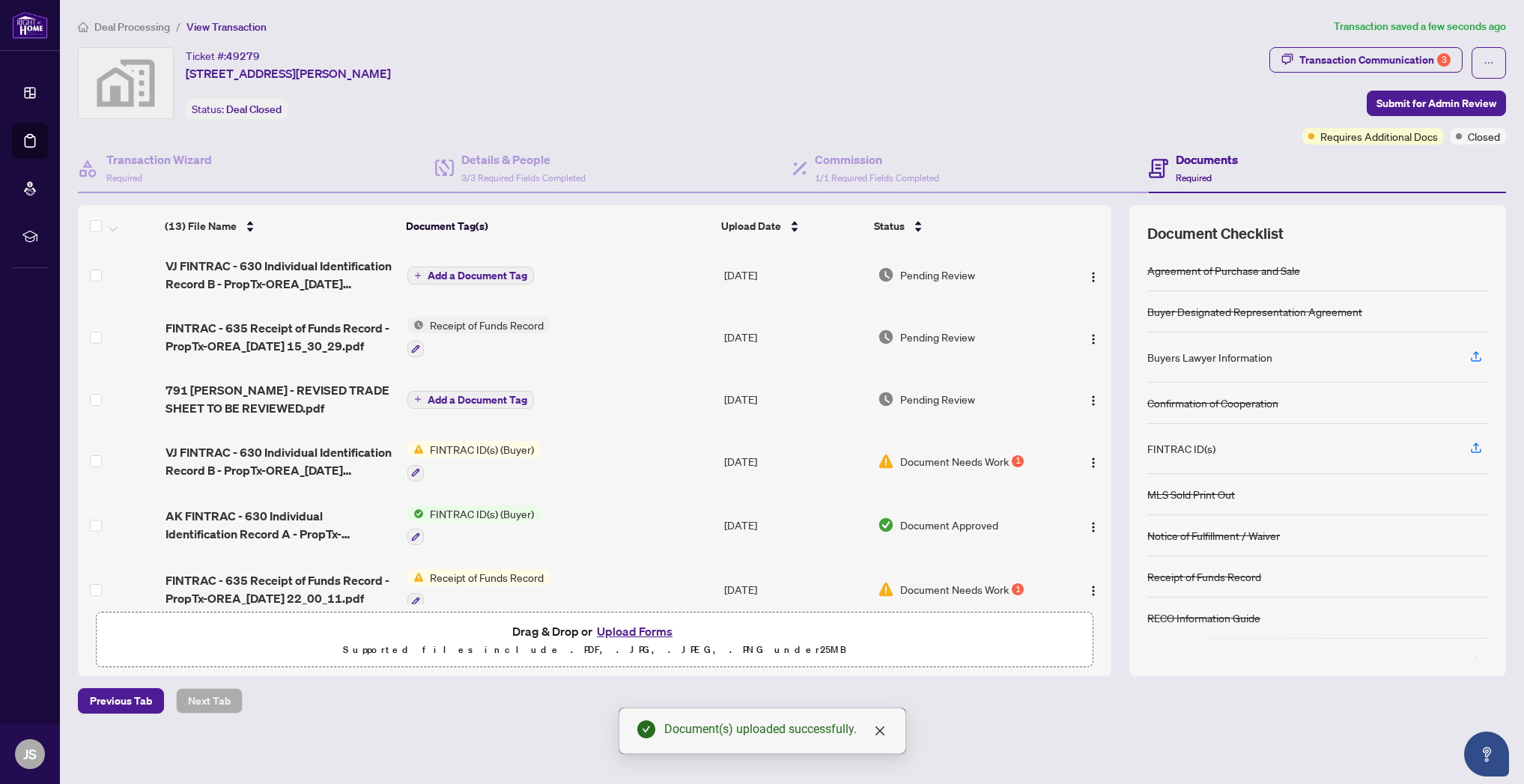
click at [478, 274] on span "Add a Document Tag" at bounding box center [477, 276] width 100 height 10
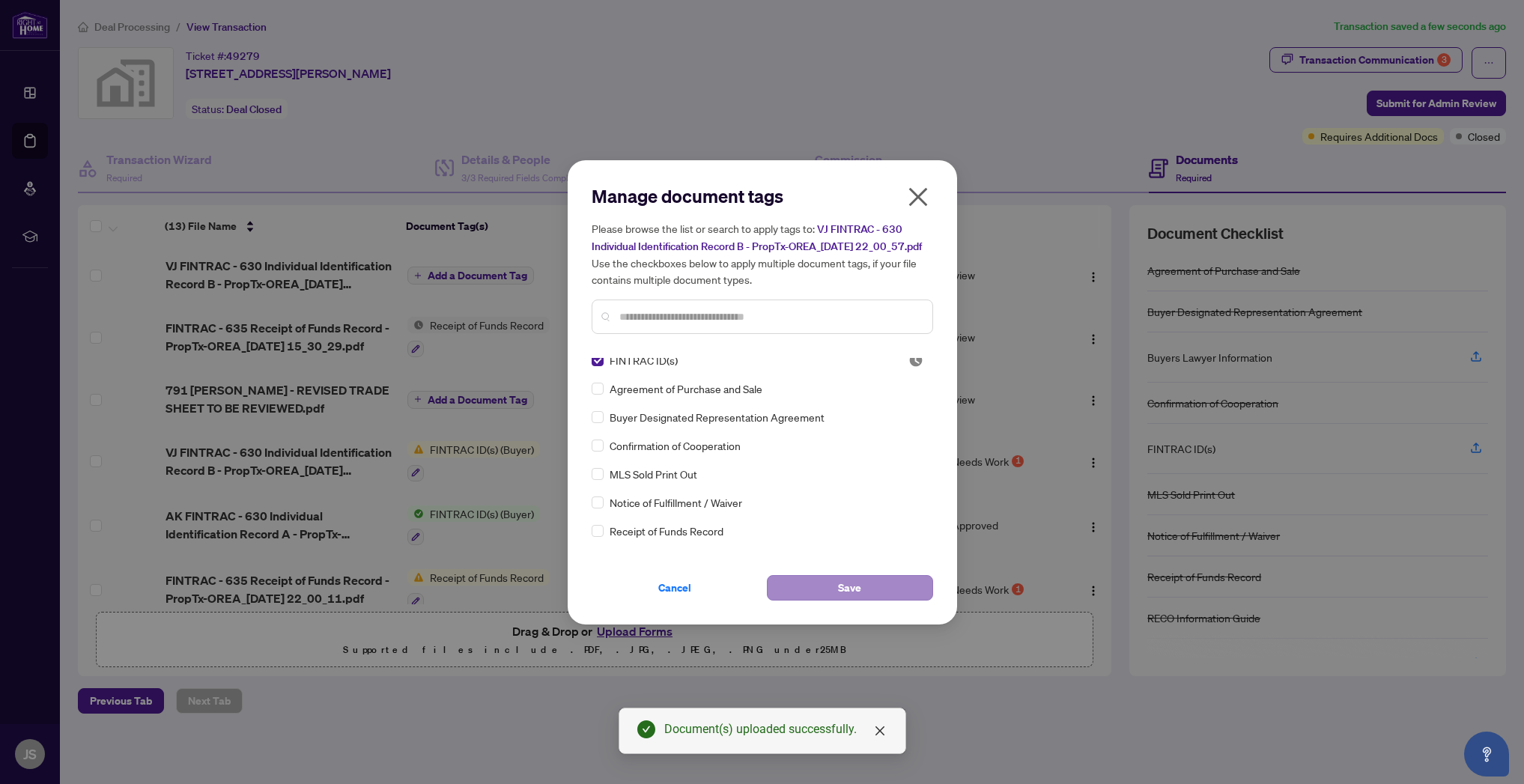
scroll to position [7, 0]
click at [851, 599] on span "Save" at bounding box center [850, 588] width 23 height 24
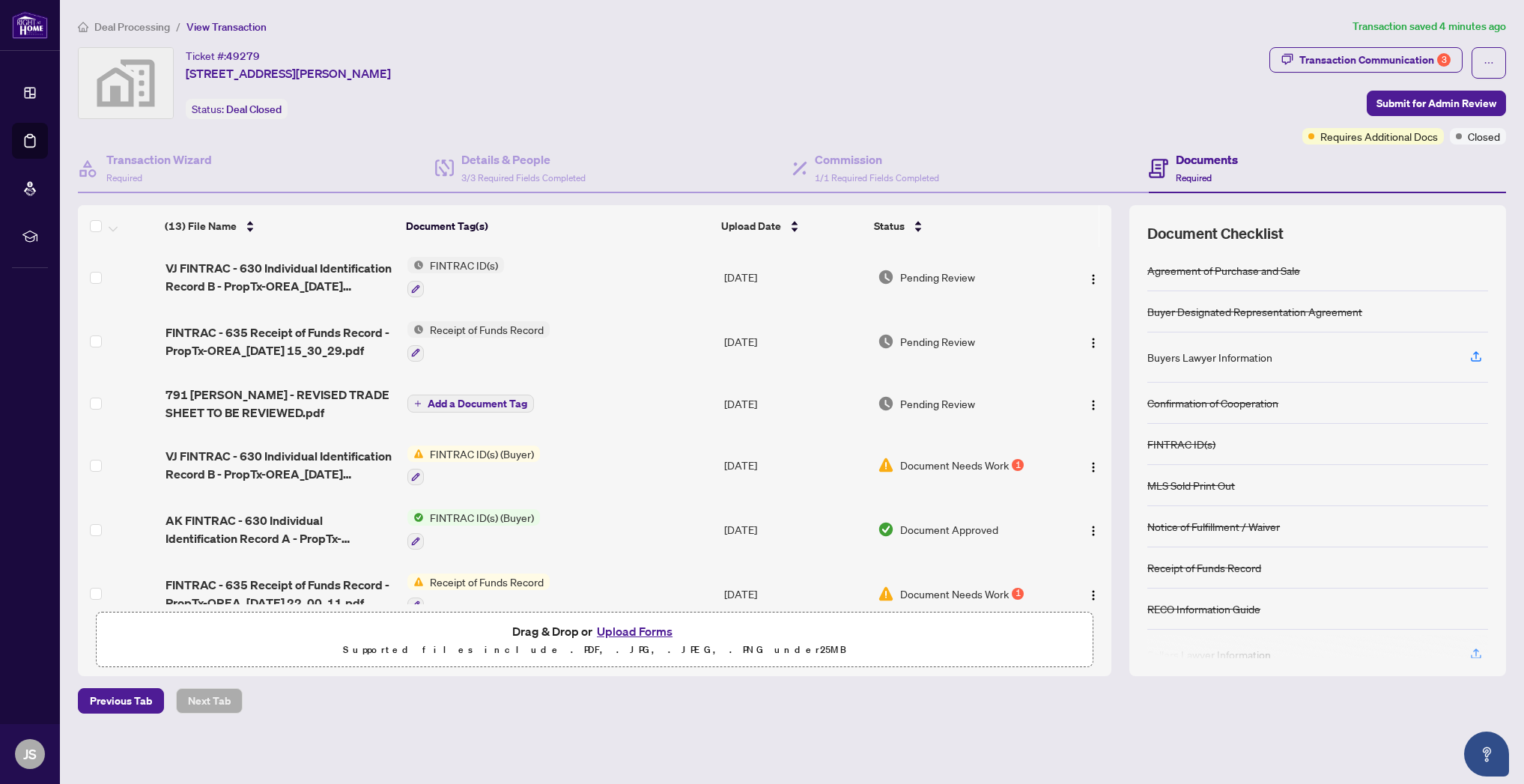
click at [632, 630] on button "Upload Forms" at bounding box center [635, 631] width 85 height 20
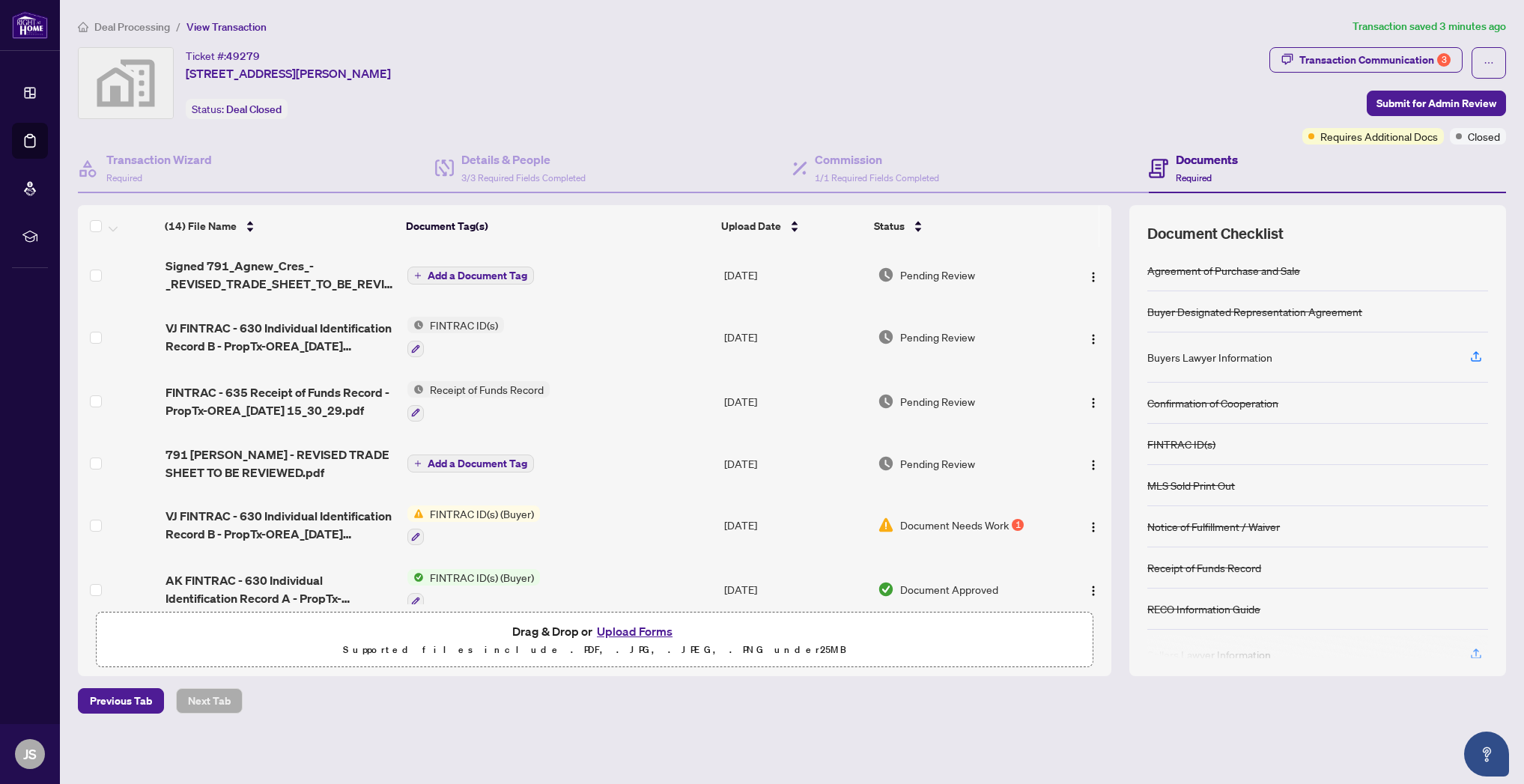
click at [488, 280] on span "Add a Document Tag" at bounding box center [477, 276] width 100 height 10
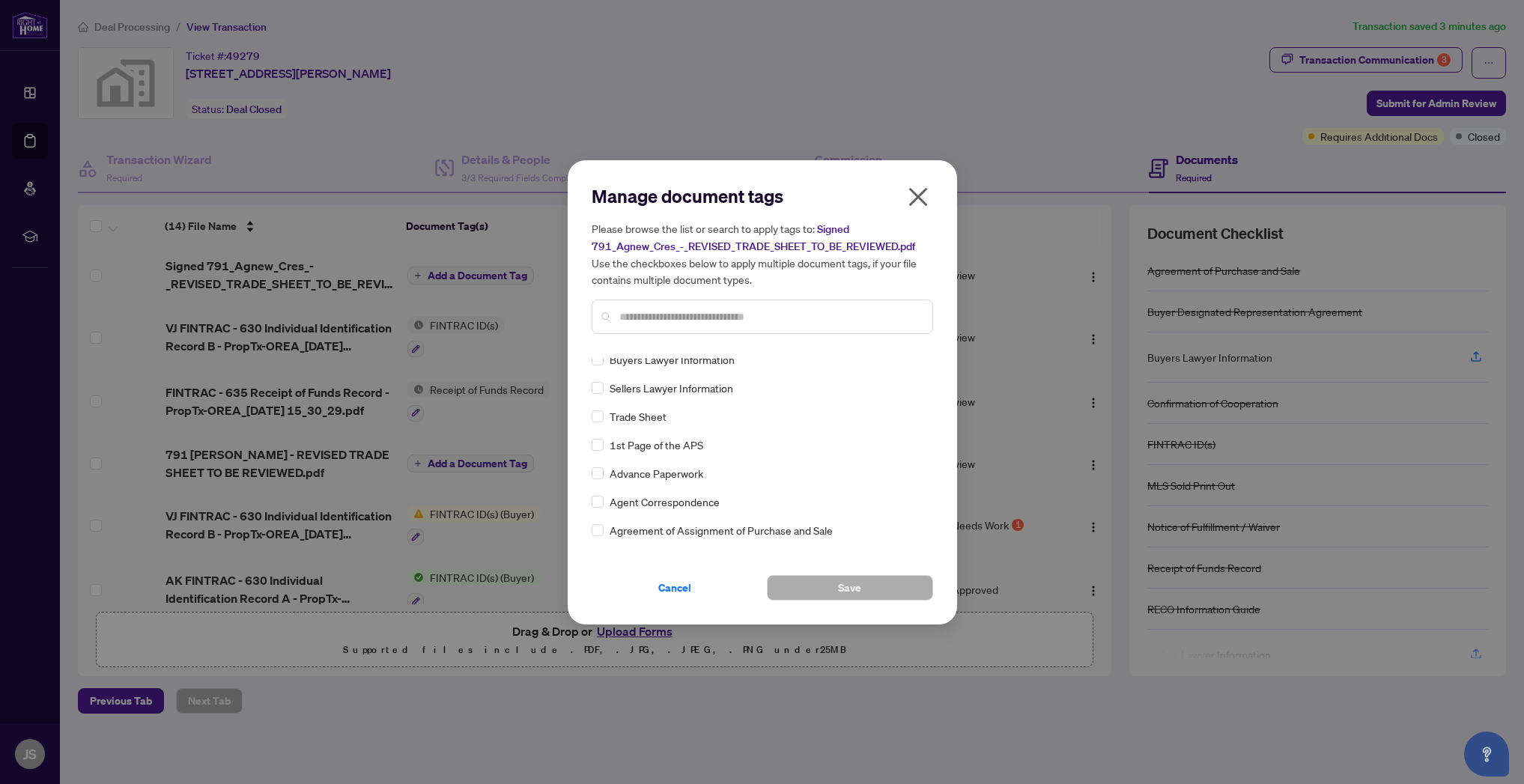
scroll to position [230, 0]
click at [601, 423] on span at bounding box center [598, 420] width 12 height 12
click at [836, 585] on button "Save" at bounding box center [850, 588] width 167 height 26
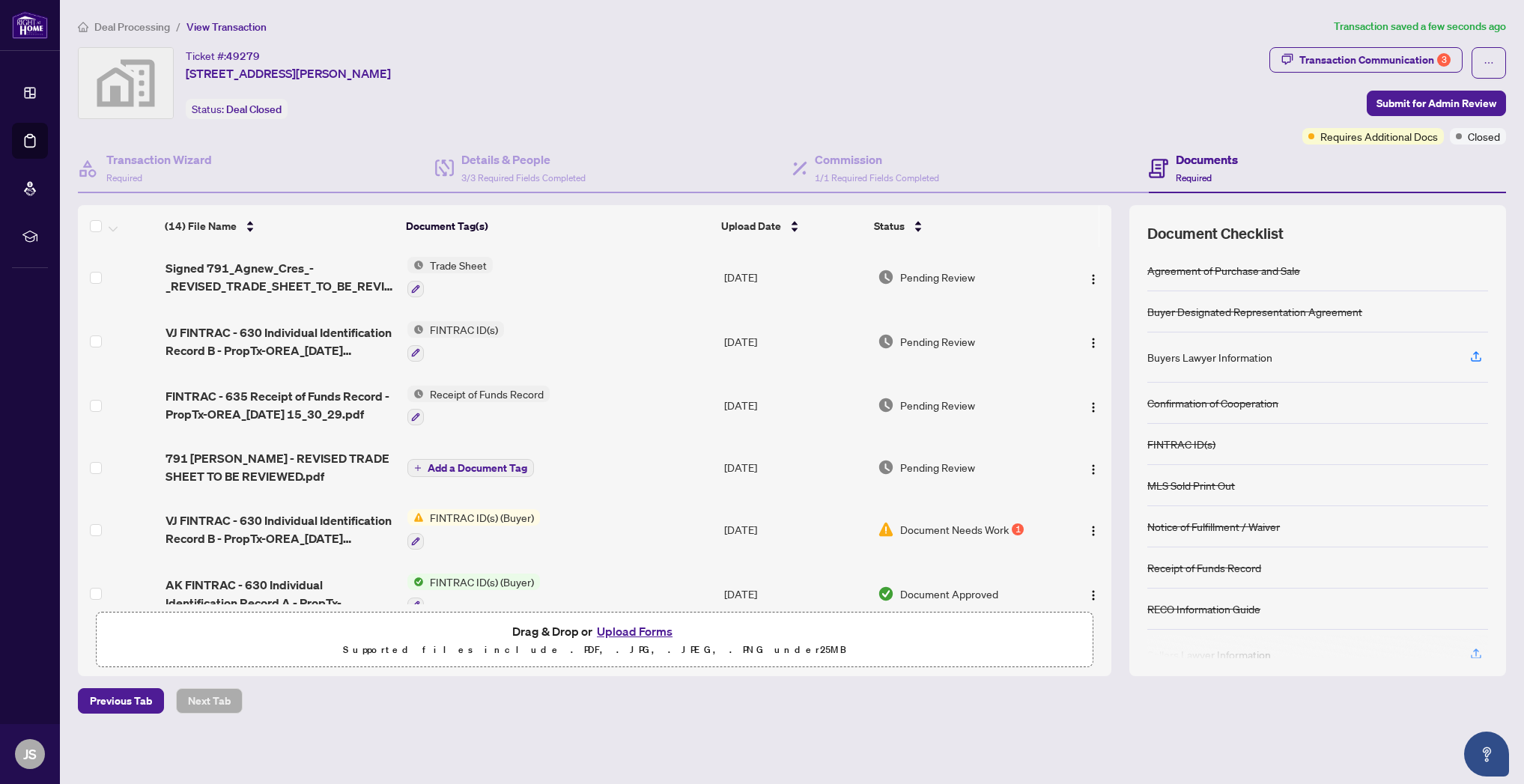
click at [440, 695] on div "Previous Tab Next Tab" at bounding box center [793, 701] width 1429 height 26
click at [1442, 106] on span "Submit for Admin Review" at bounding box center [1436, 103] width 120 height 24
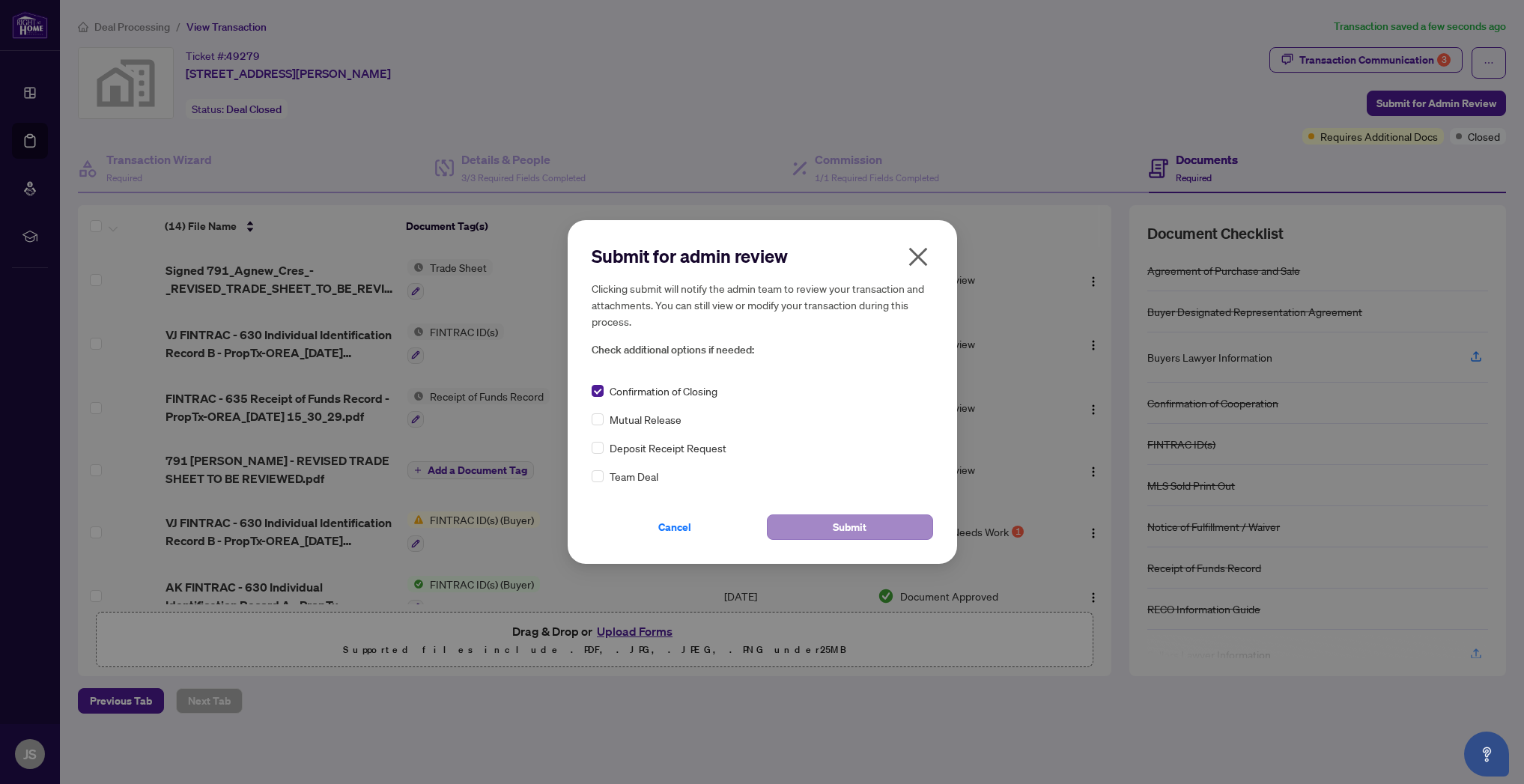
click at [841, 532] on span "Submit" at bounding box center [850, 527] width 34 height 24
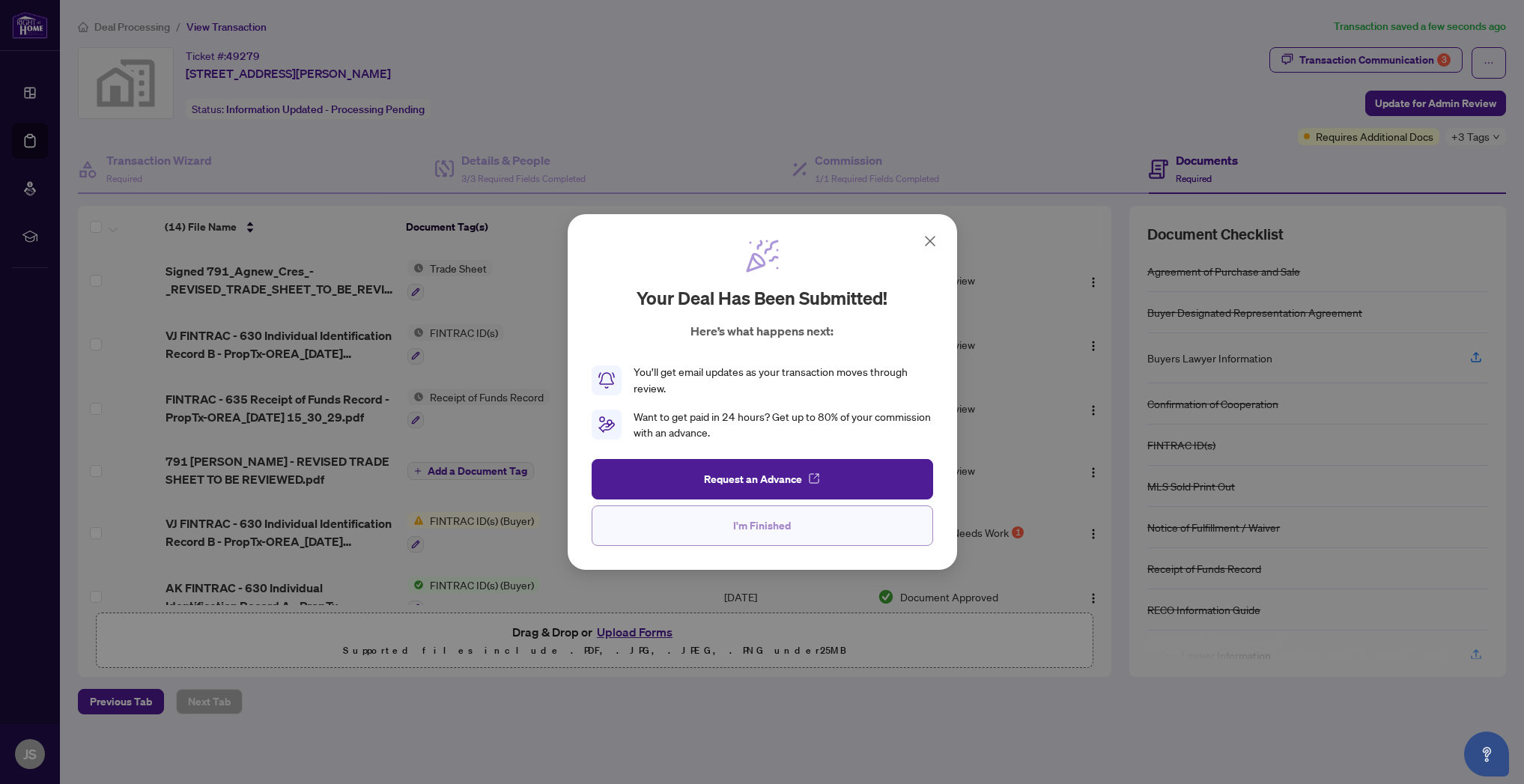
click at [789, 537] on span "I'm Finished" at bounding box center [762, 526] width 58 height 24
